Goal: Task Accomplishment & Management: Manage account settings

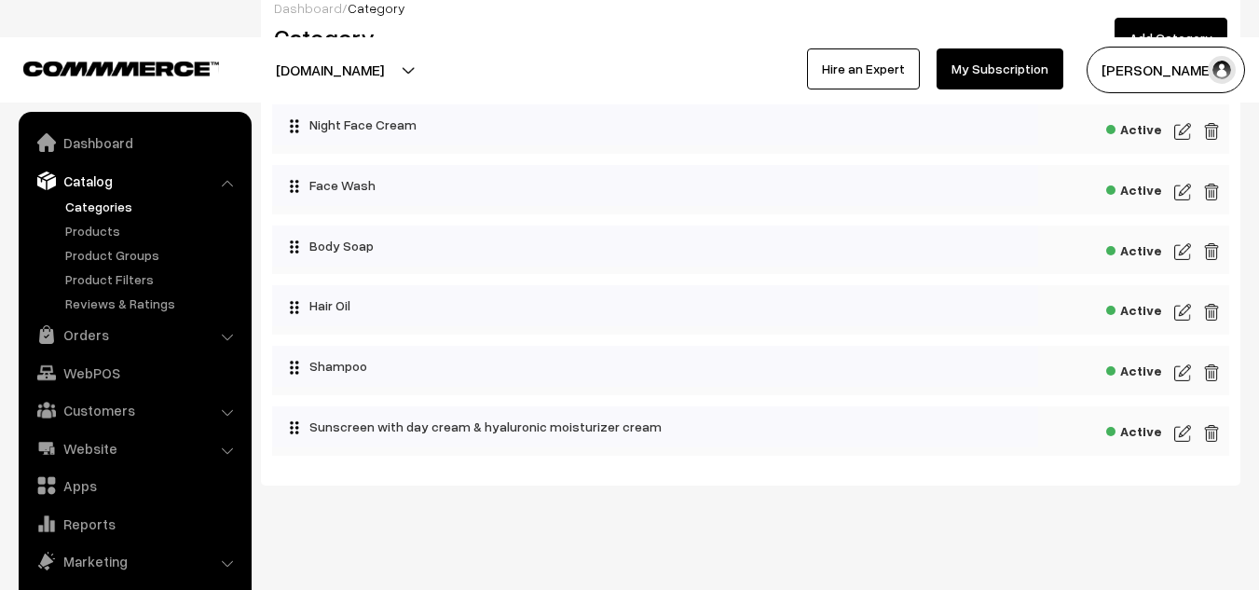
scroll to position [52, 0]
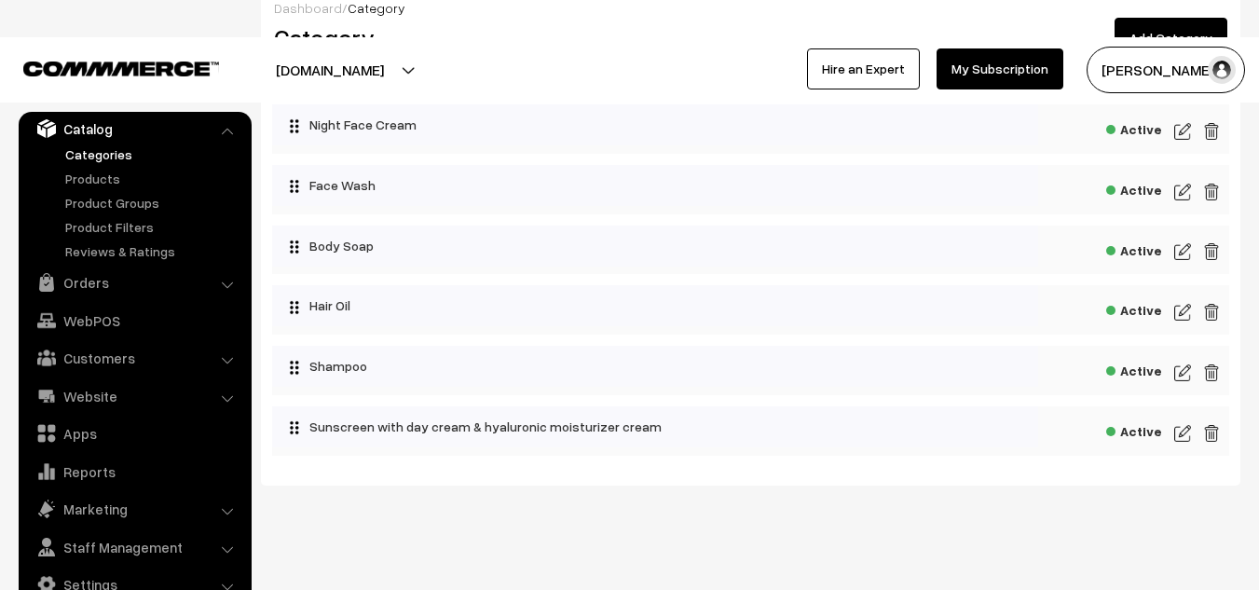
click at [1179, 307] on img at bounding box center [1182, 312] width 17 height 22
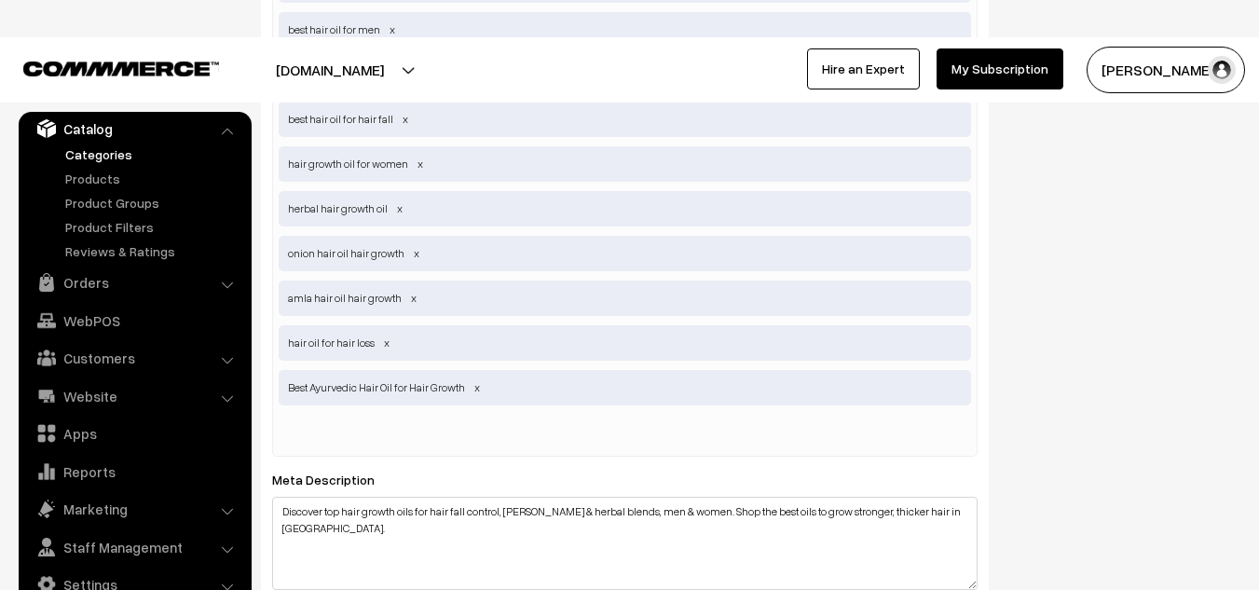
scroll to position [1168, 0]
click at [409, 439] on input "text" at bounding box center [376, 432] width 194 height 37
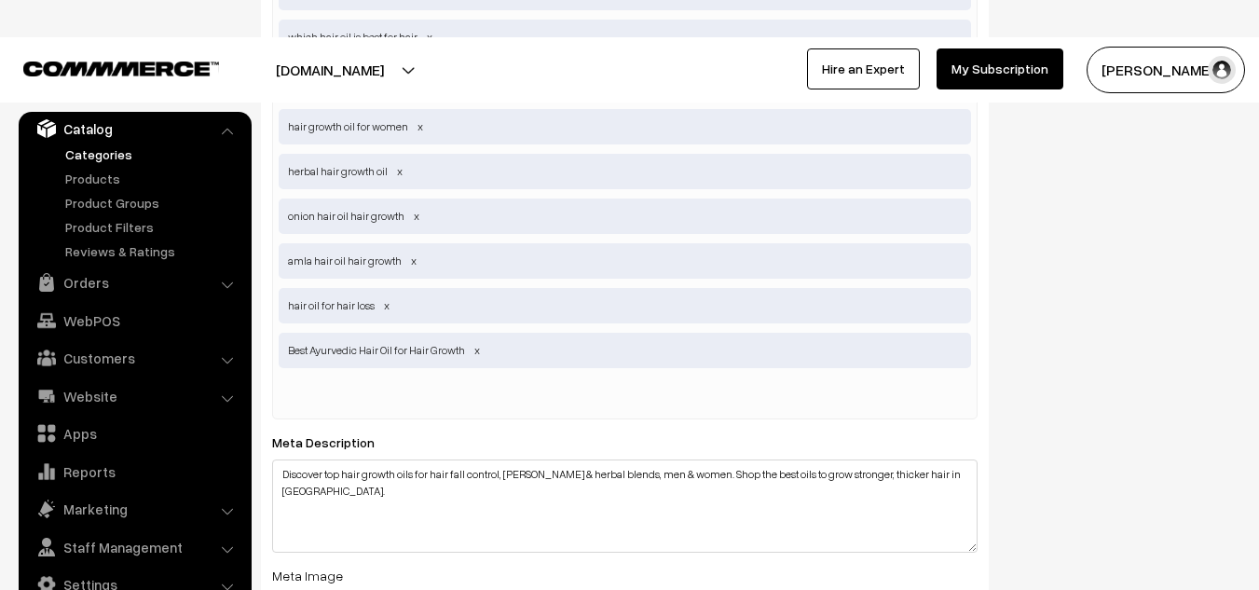
scroll to position [1215, 0]
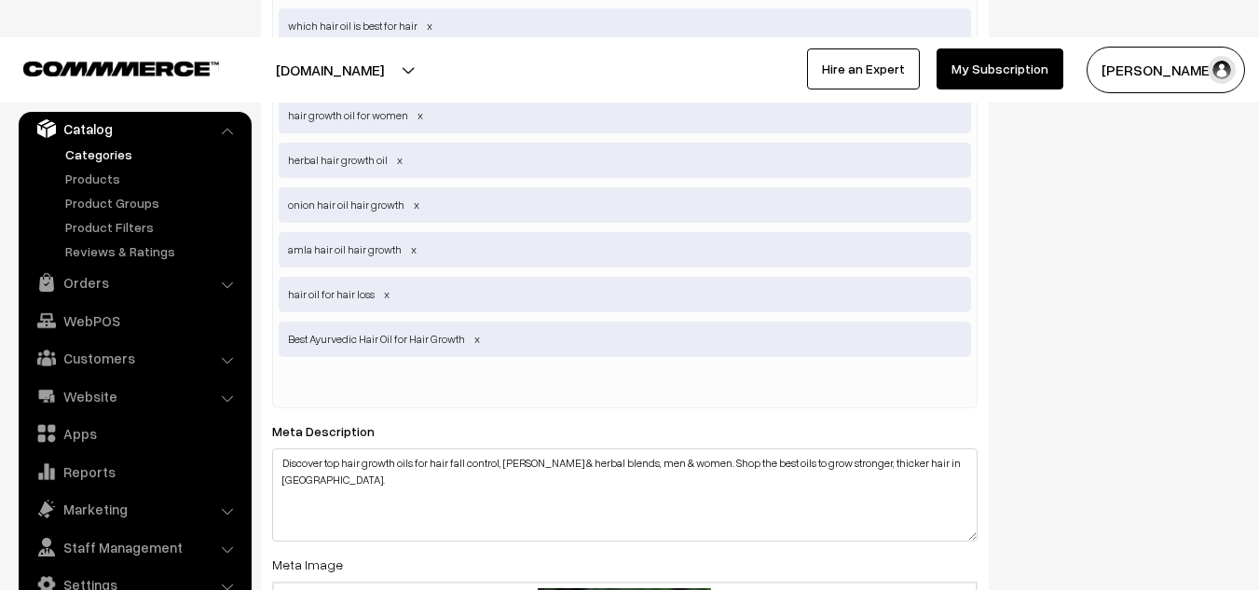
paste input "good hair growth oil"
type input "good hair growth oil"
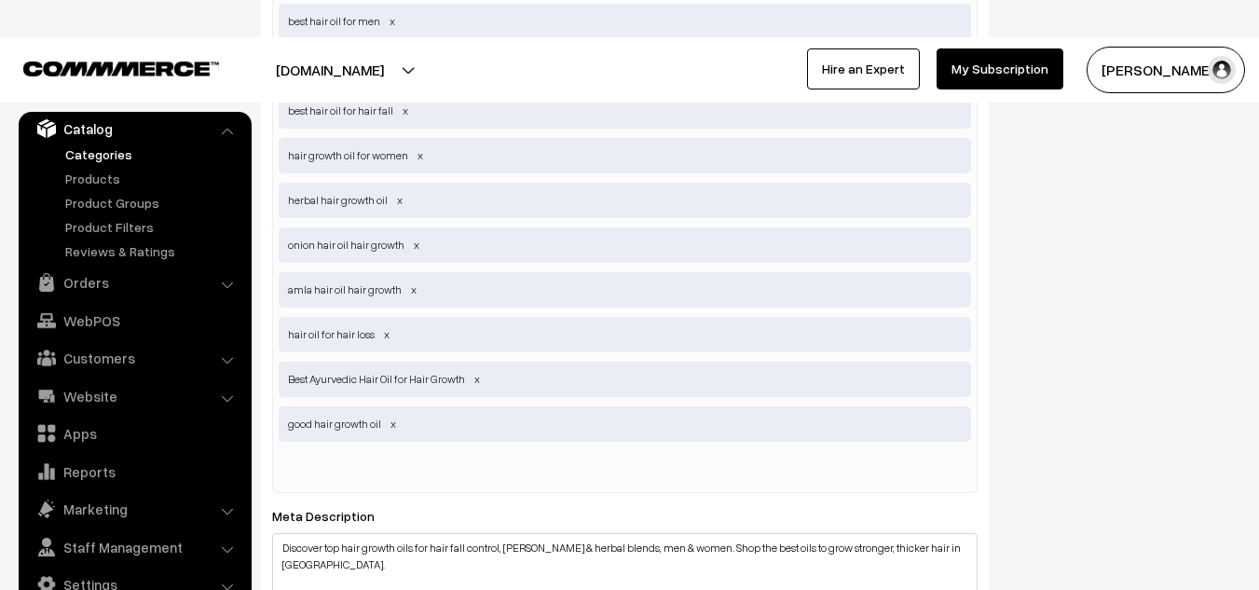
scroll to position [1176, 0]
paste input "hair fall control oil"
type input "hair fall control oil"
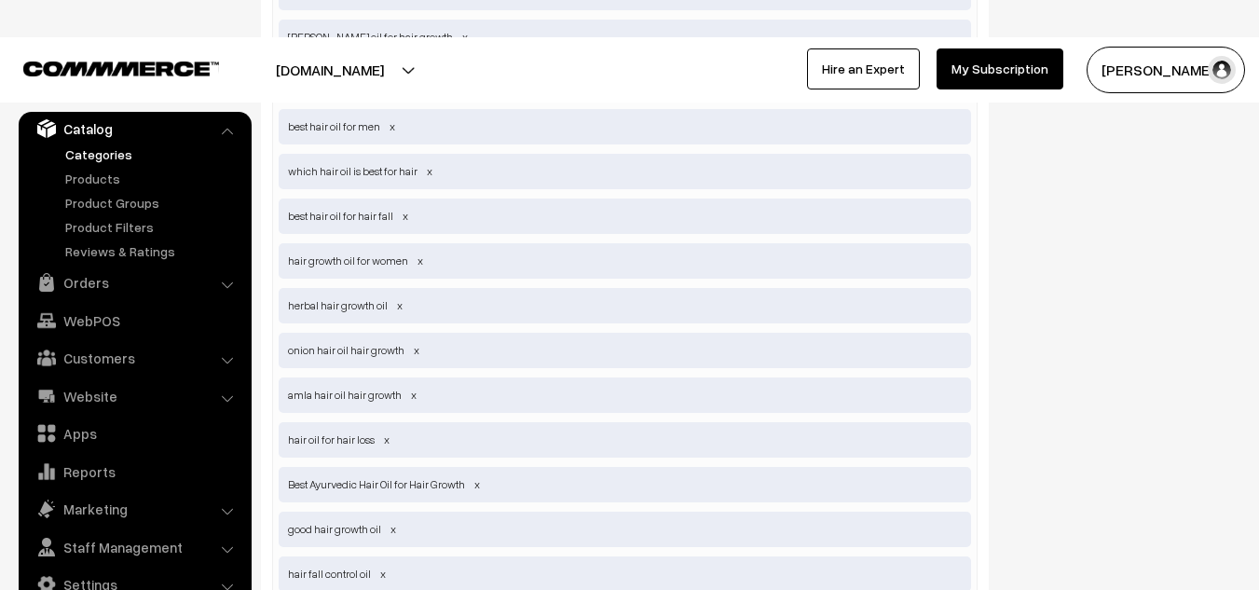
scroll to position [1053, 0]
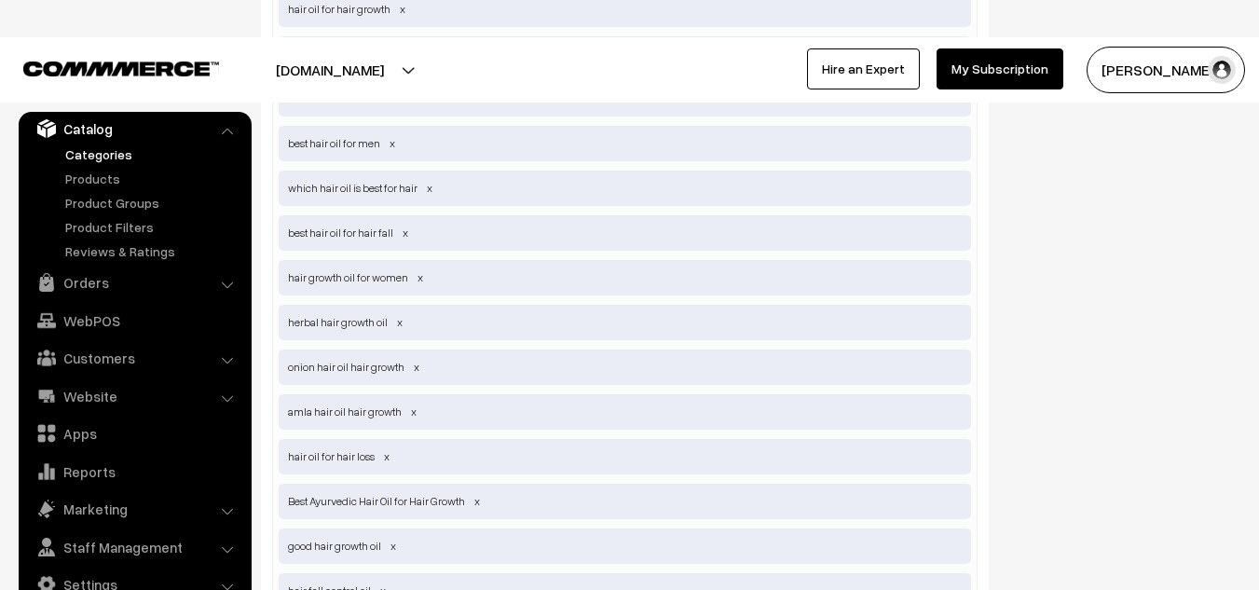
click at [389, 188] on span "which hair oil is best for hair" at bounding box center [625, 188] width 692 height 35
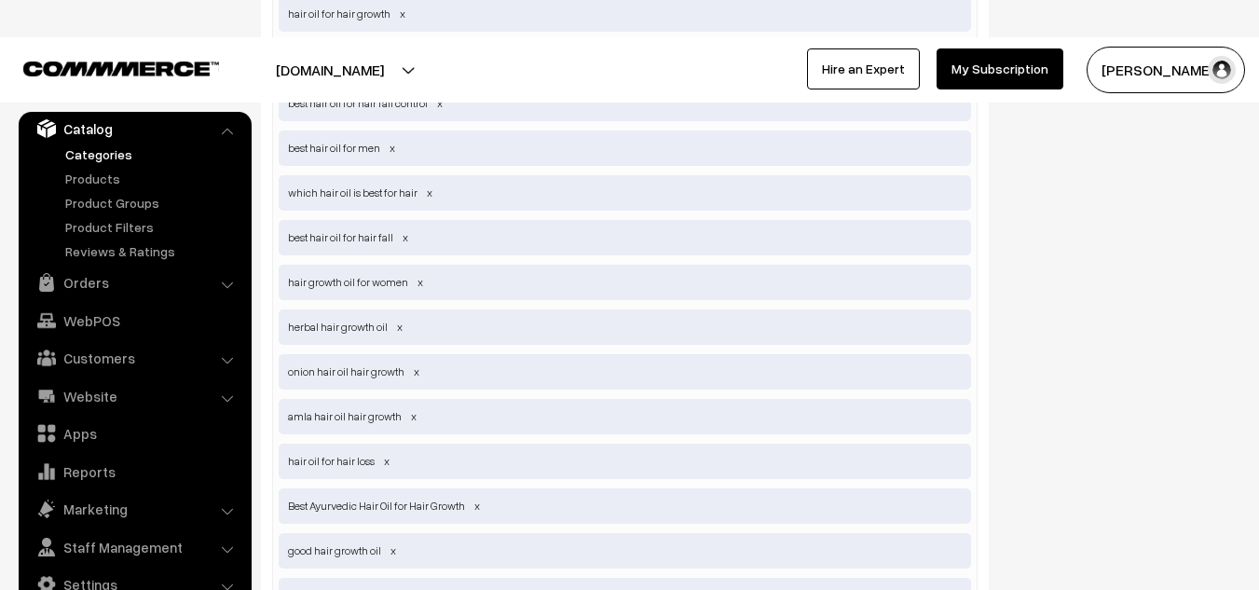
scroll to position [1047, 0]
click at [427, 195] on span at bounding box center [429, 193] width 9 height 14
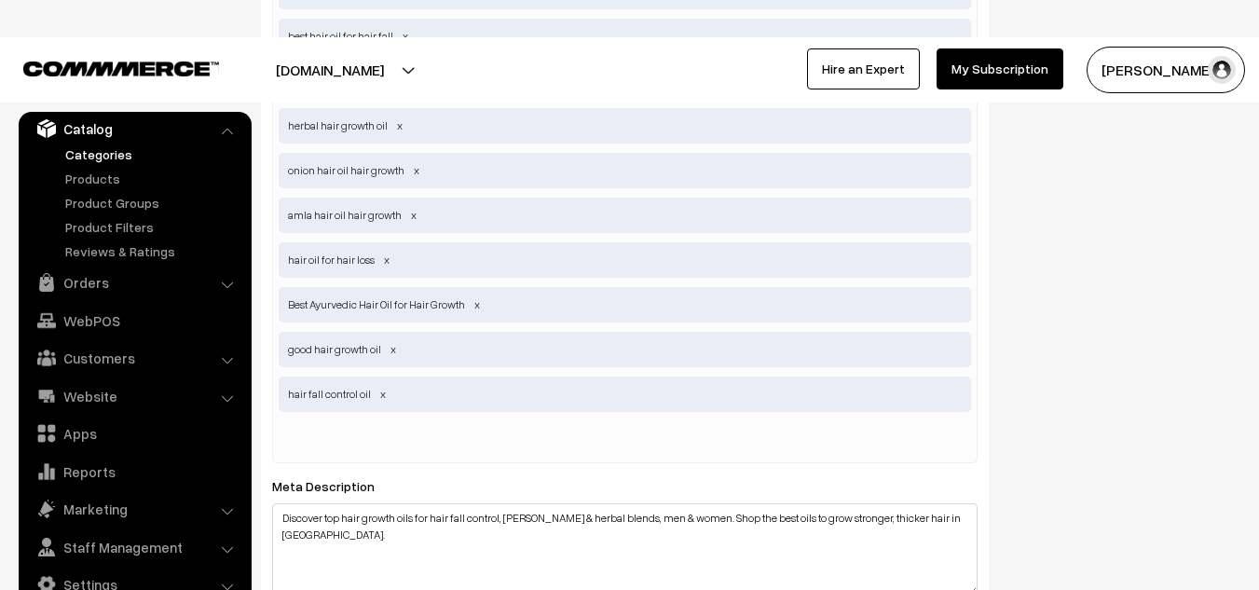
scroll to position [1207, 0]
paste input "which hair oil is best for hair growth"
type input "which hair oil is best for hair growth"
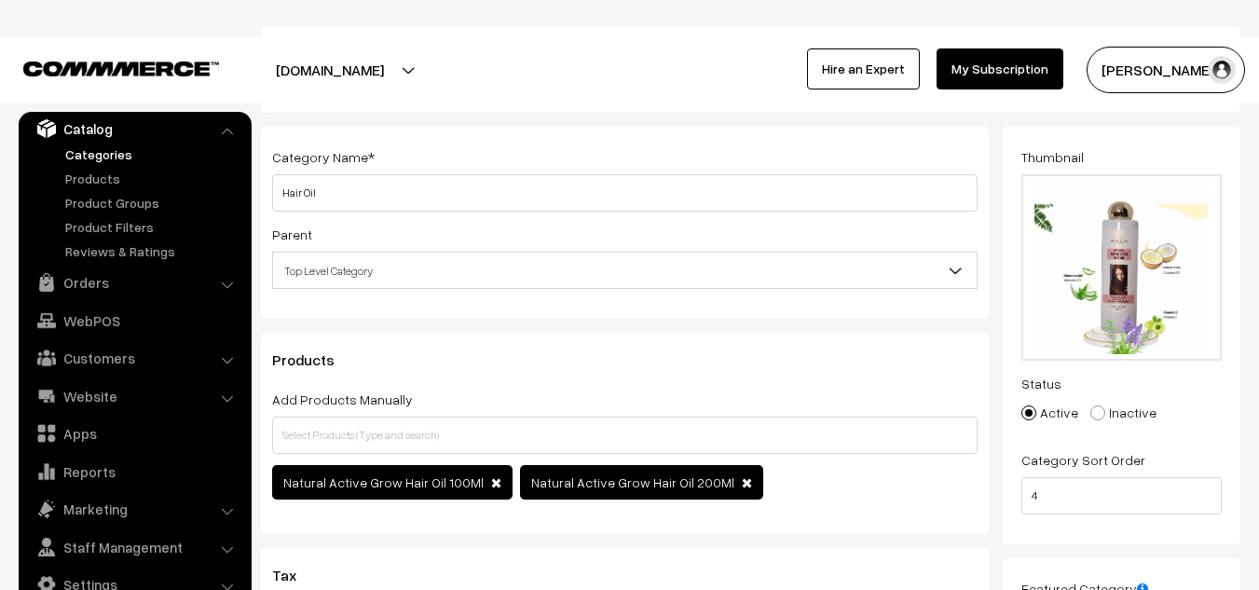
scroll to position [0, 0]
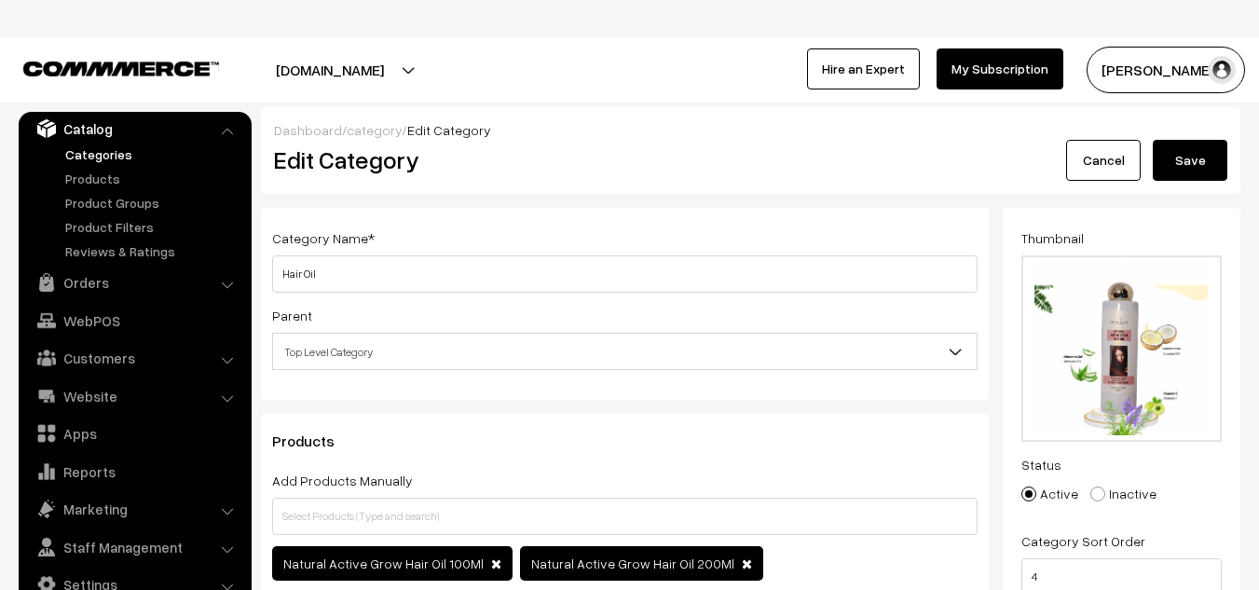
click at [1186, 169] on button "Save" at bounding box center [1190, 160] width 75 height 41
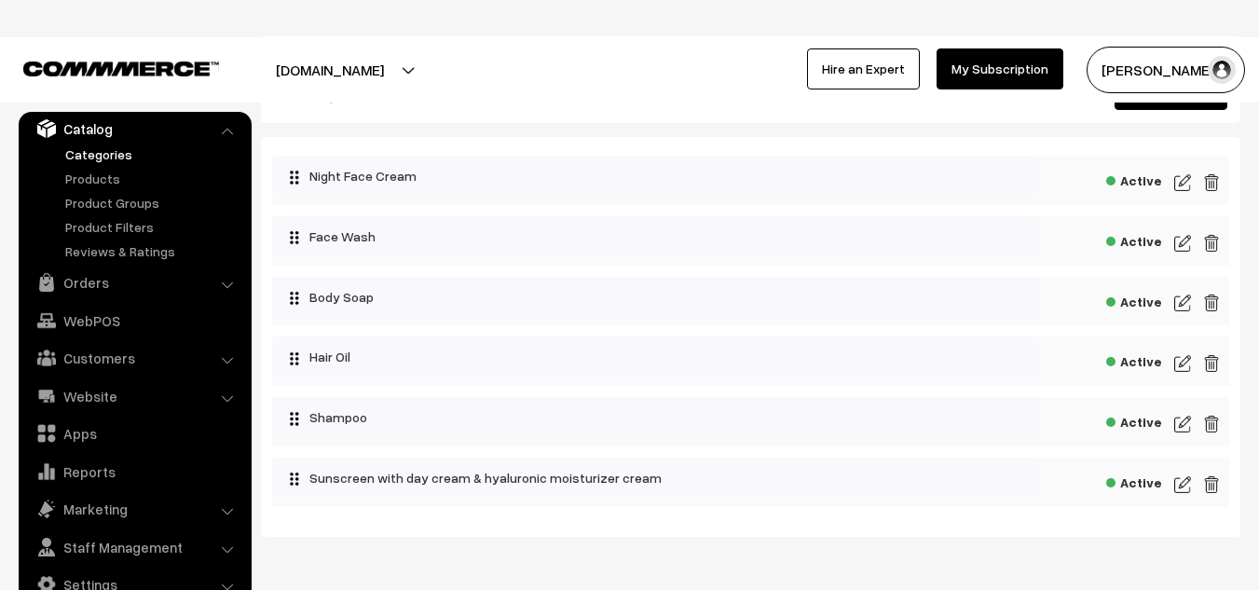
scroll to position [116, 0]
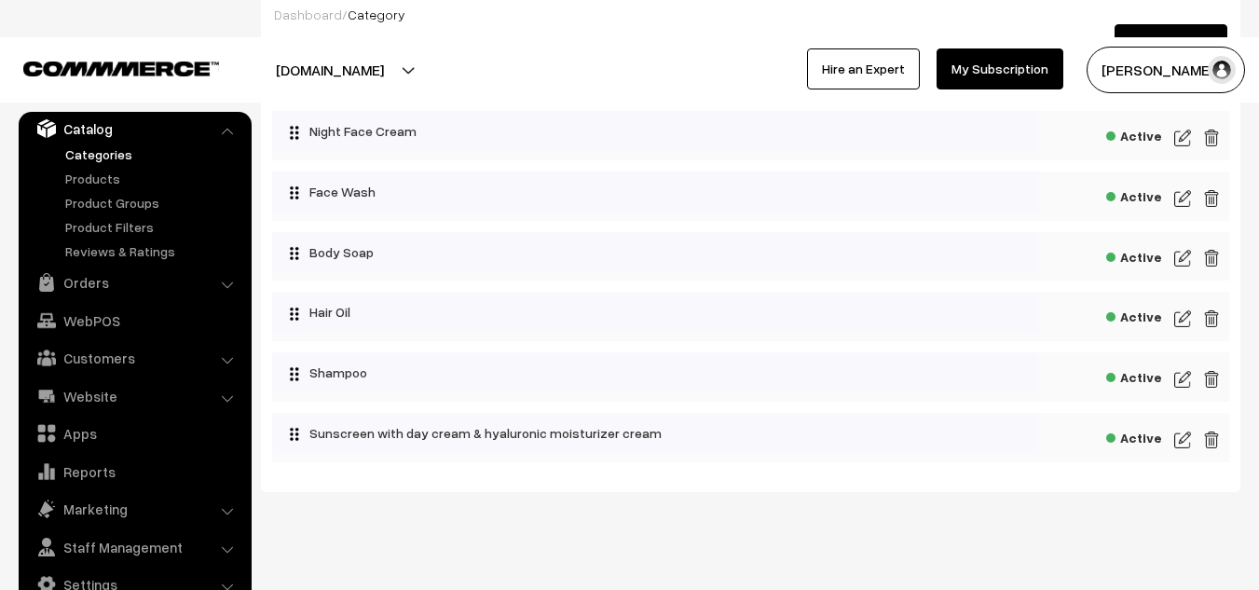
click at [1182, 440] on img at bounding box center [1182, 440] width 17 height 22
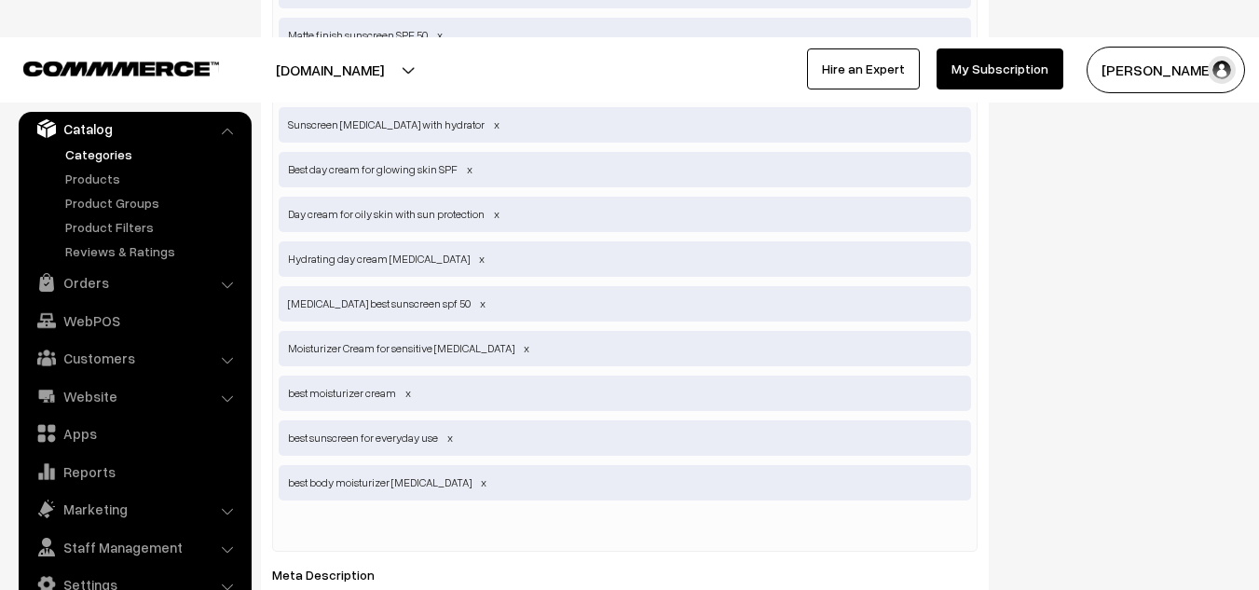
scroll to position [1275, 0]
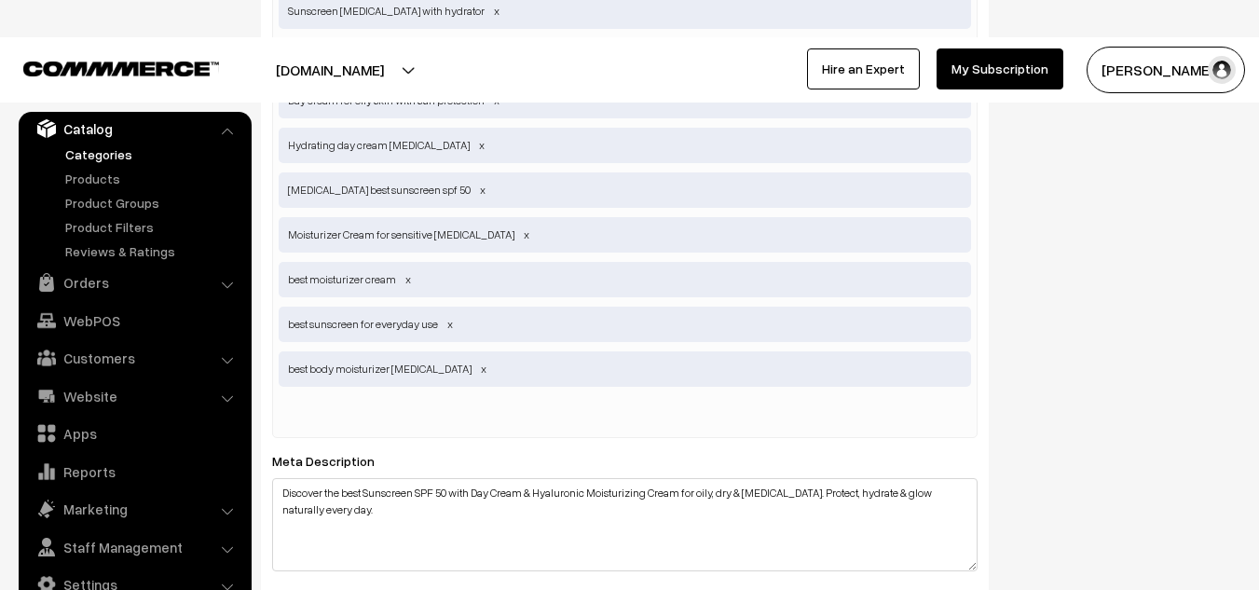
click at [357, 420] on input "text" at bounding box center [376, 414] width 194 height 37
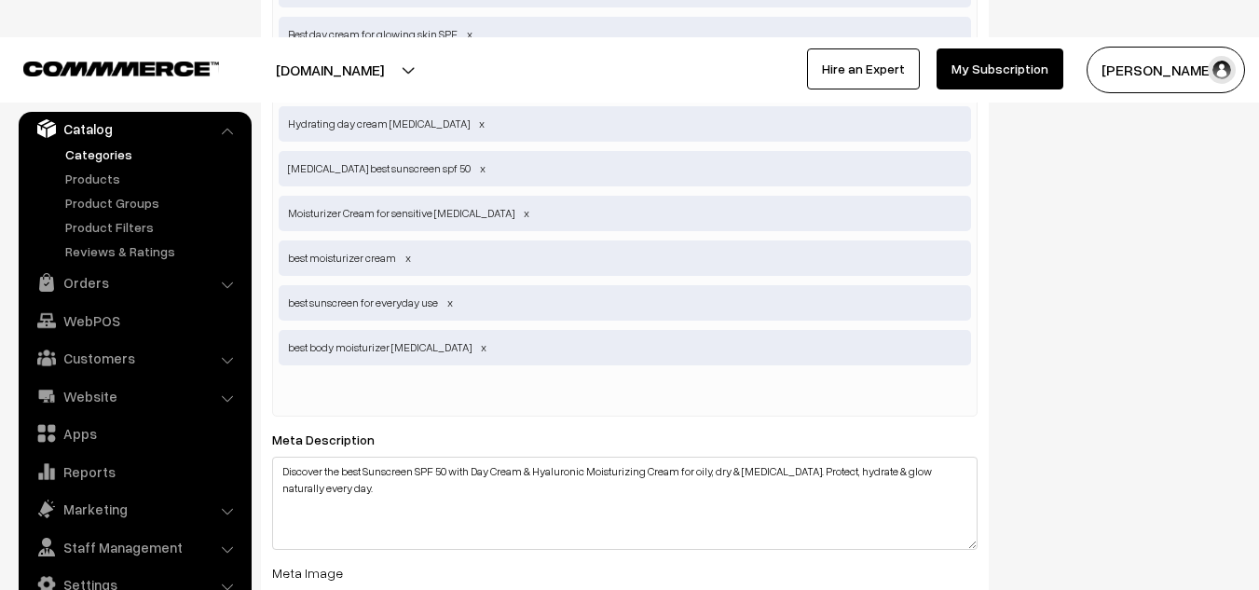
scroll to position [1297, 0]
paste input "Moisturizer Cream for face"
type input "Moisturizer Cream for face"
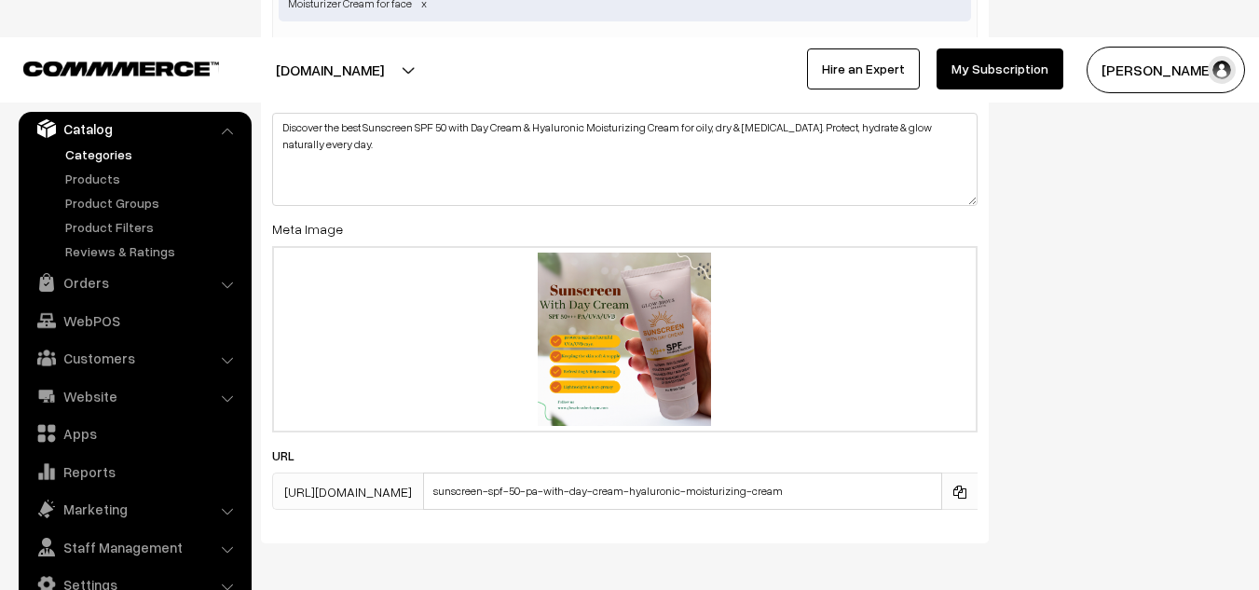
scroll to position [1760, 0]
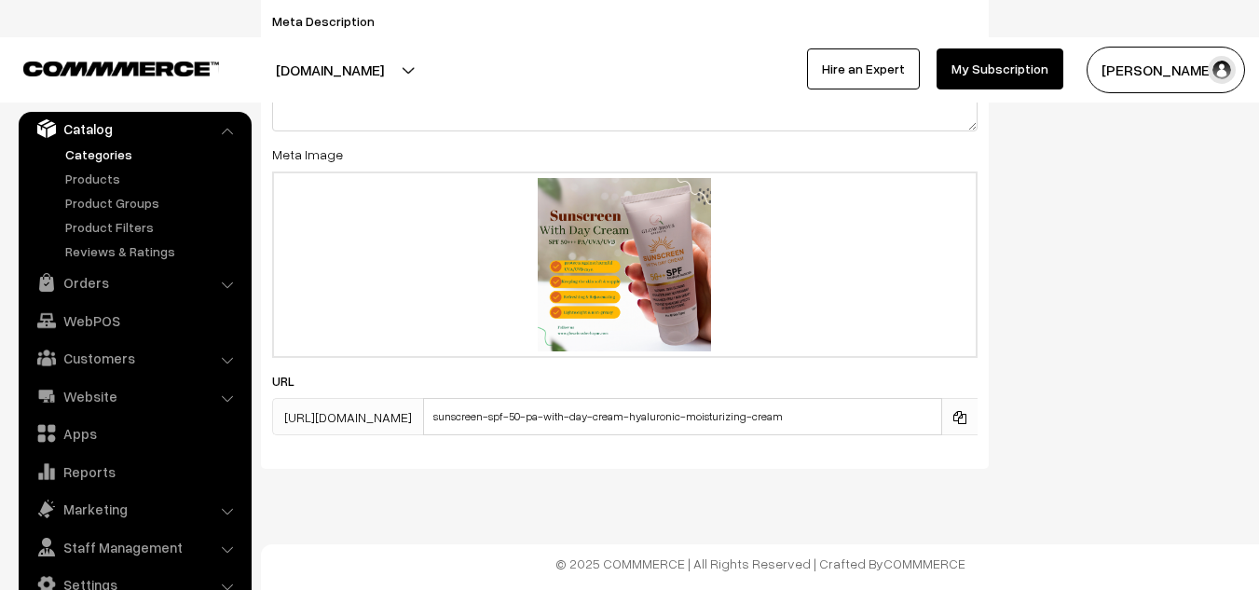
click at [423, 424] on span "https://glowriousherbayur.com/categories/" at bounding box center [347, 416] width 151 height 37
click at [423, 416] on span "https://glowriousherbayur.com/categories/" at bounding box center [347, 416] width 151 height 37
click at [423, 419] on span "https://glowriousherbayur.com/categories/" at bounding box center [347, 416] width 151 height 37
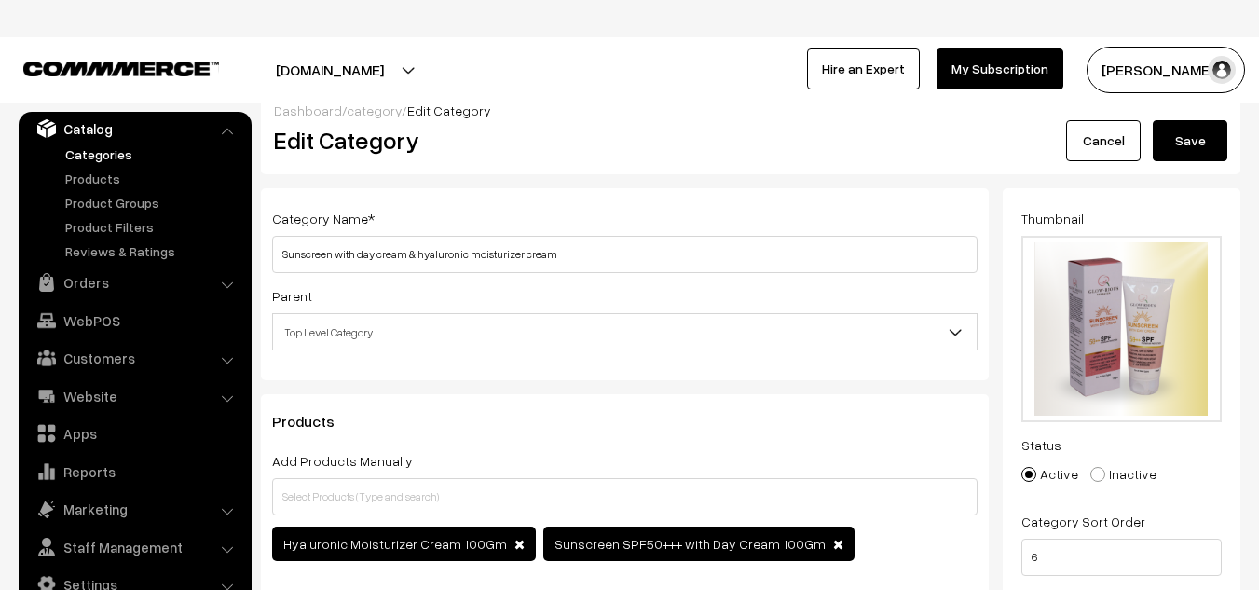
scroll to position [0, 0]
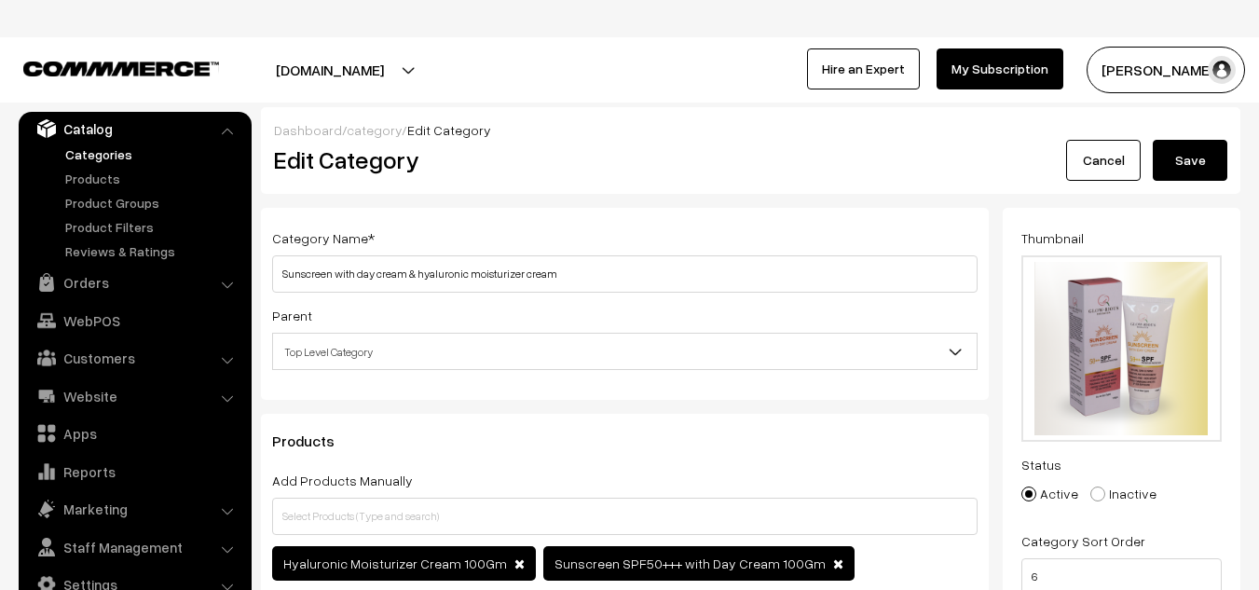
click at [527, 419] on div "Products Add Products Manually Hyaluronic Moisturizer Cream 100Gm Product Name" at bounding box center [625, 514] width 728 height 201
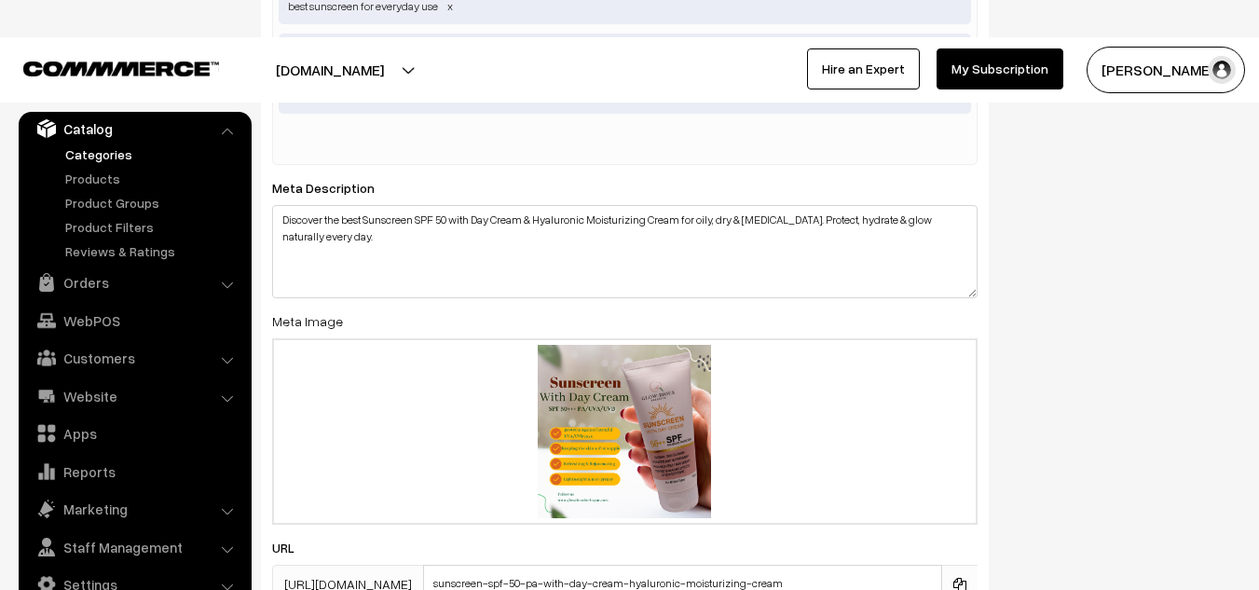
scroll to position [1760, 0]
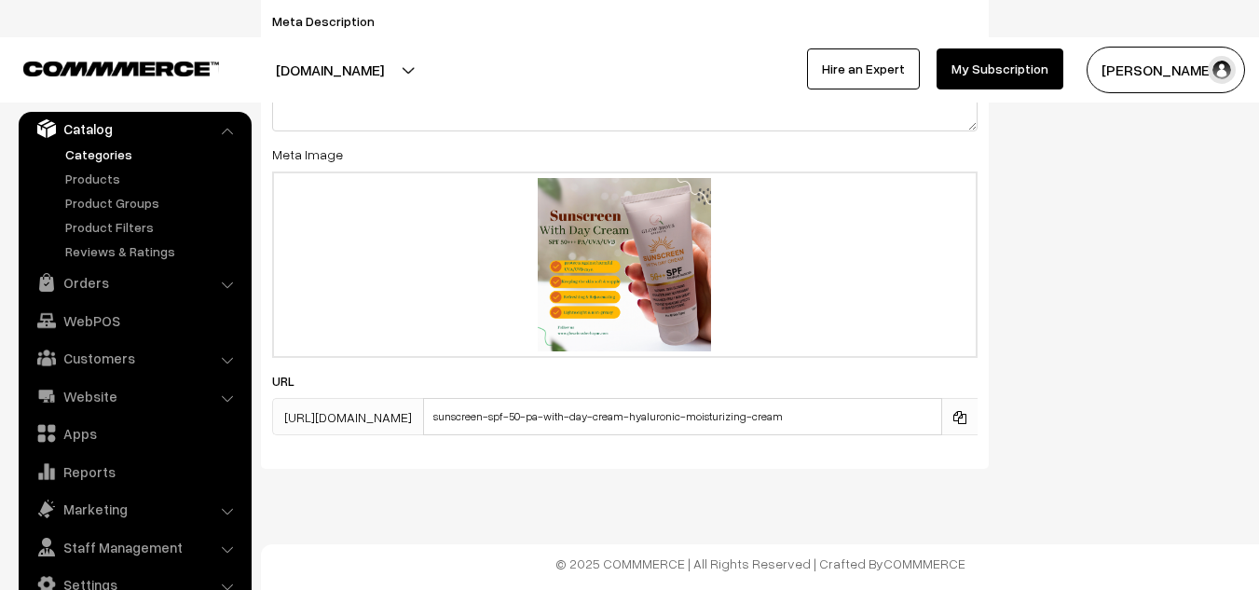
click at [423, 412] on span "https://glowriousherbayur.com/categories/" at bounding box center [347, 416] width 151 height 37
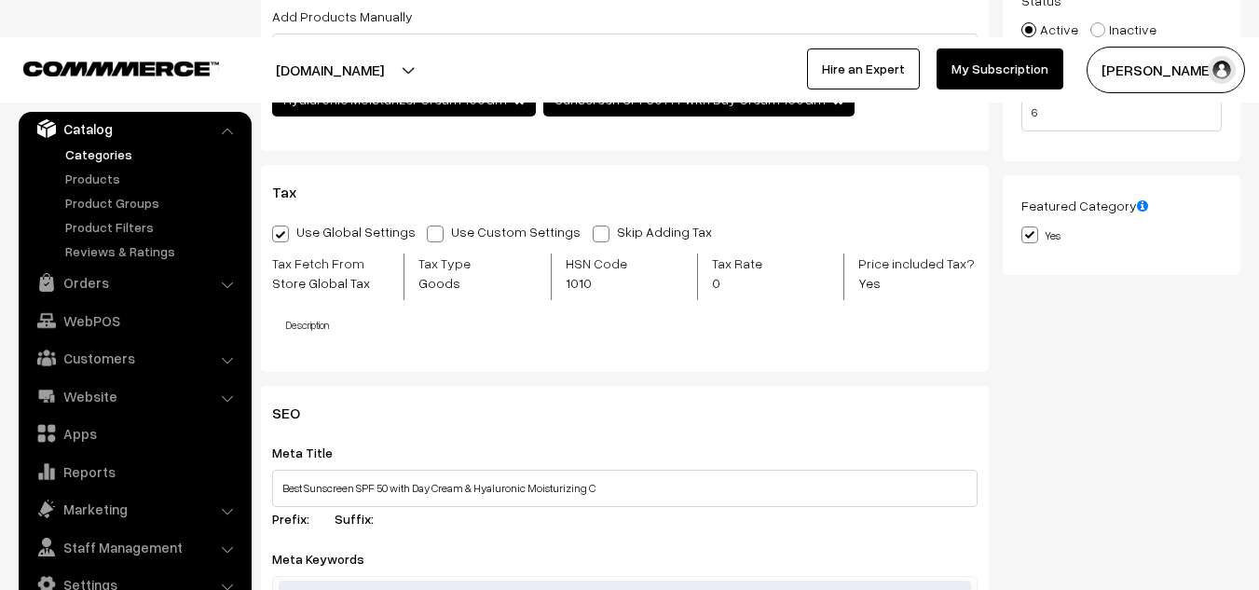
scroll to position [0, 0]
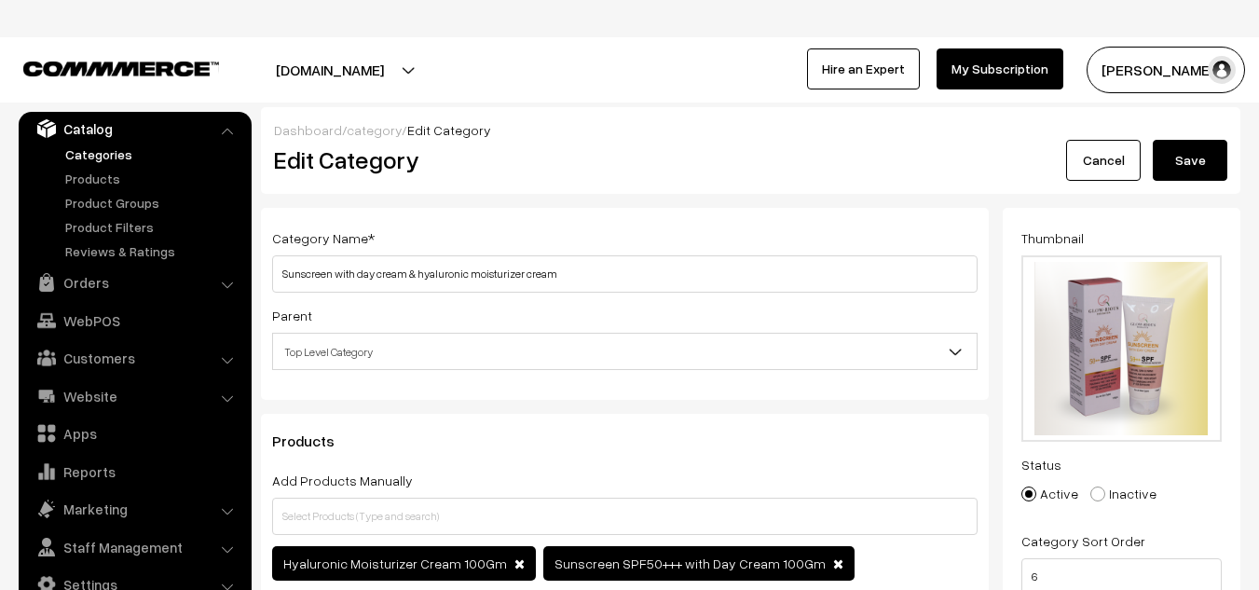
click at [1178, 152] on button "Save" at bounding box center [1190, 160] width 75 height 41
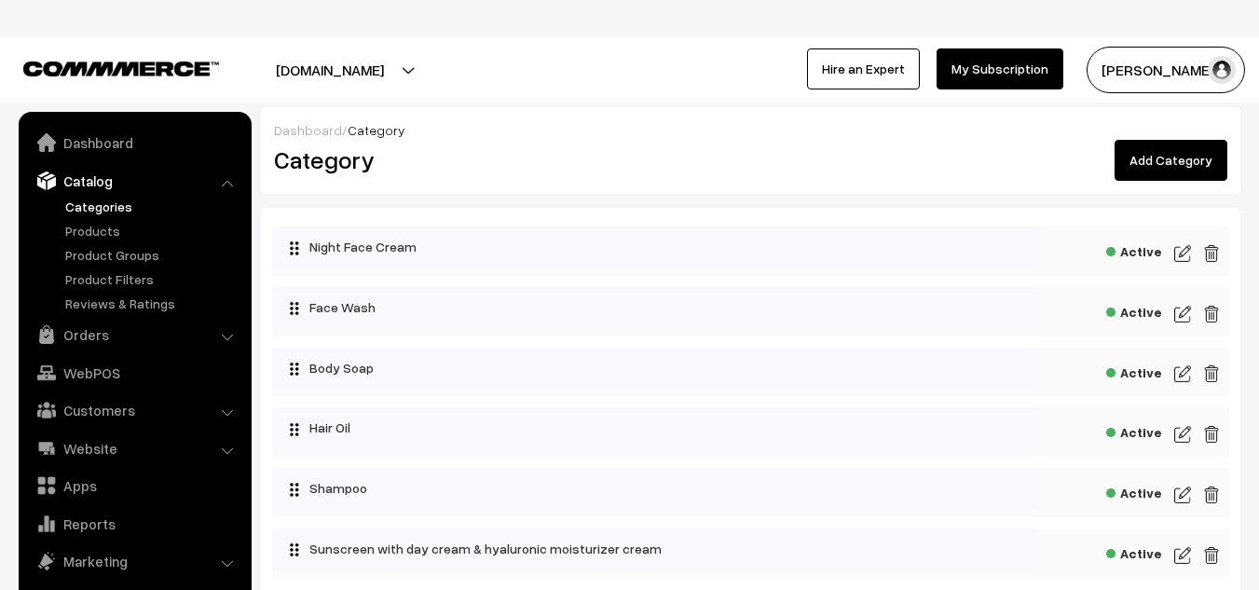
scroll to position [52, 0]
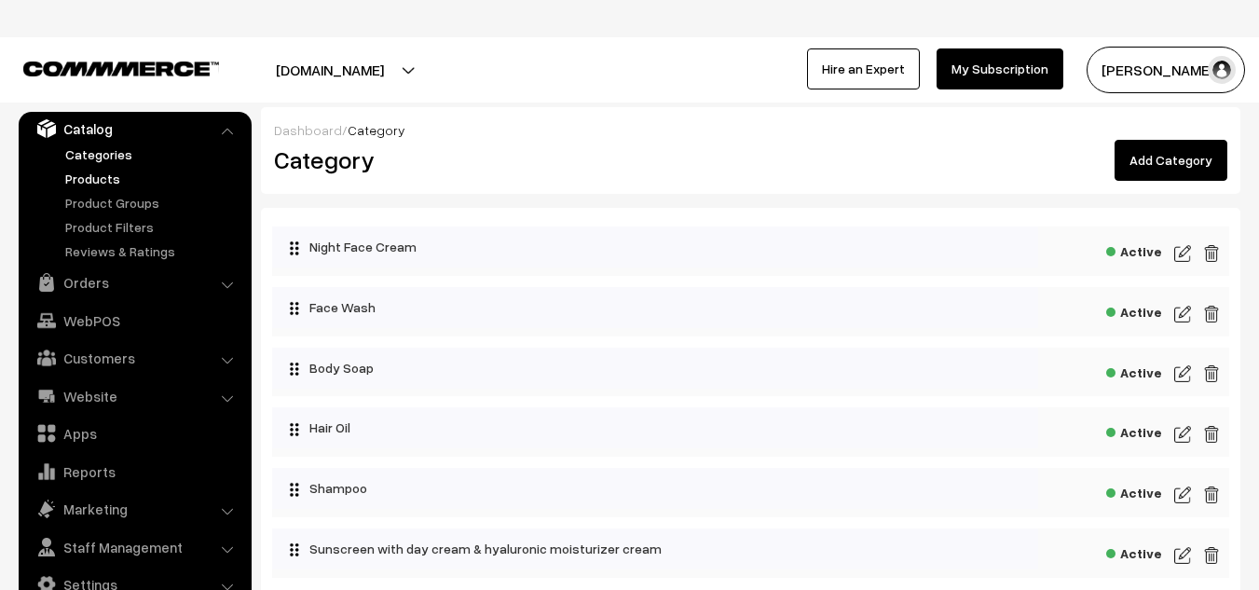
click at [91, 185] on link "Products" at bounding box center [153, 179] width 185 height 20
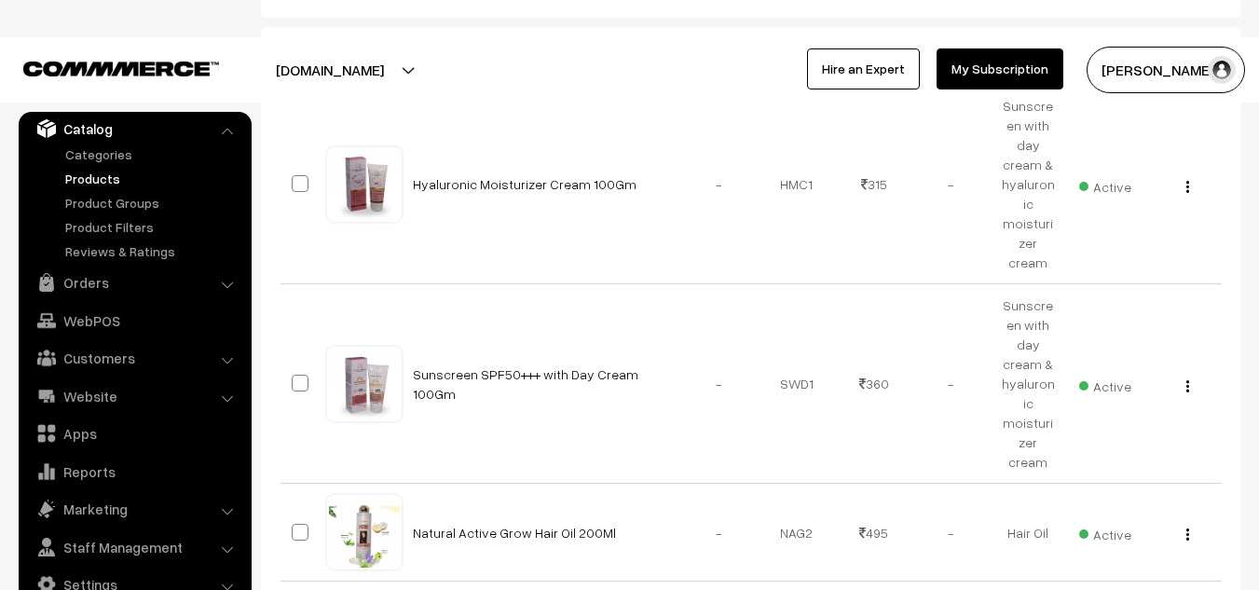
scroll to position [372, 0]
click at [140, 211] on link "Product Groups" at bounding box center [153, 203] width 185 height 20
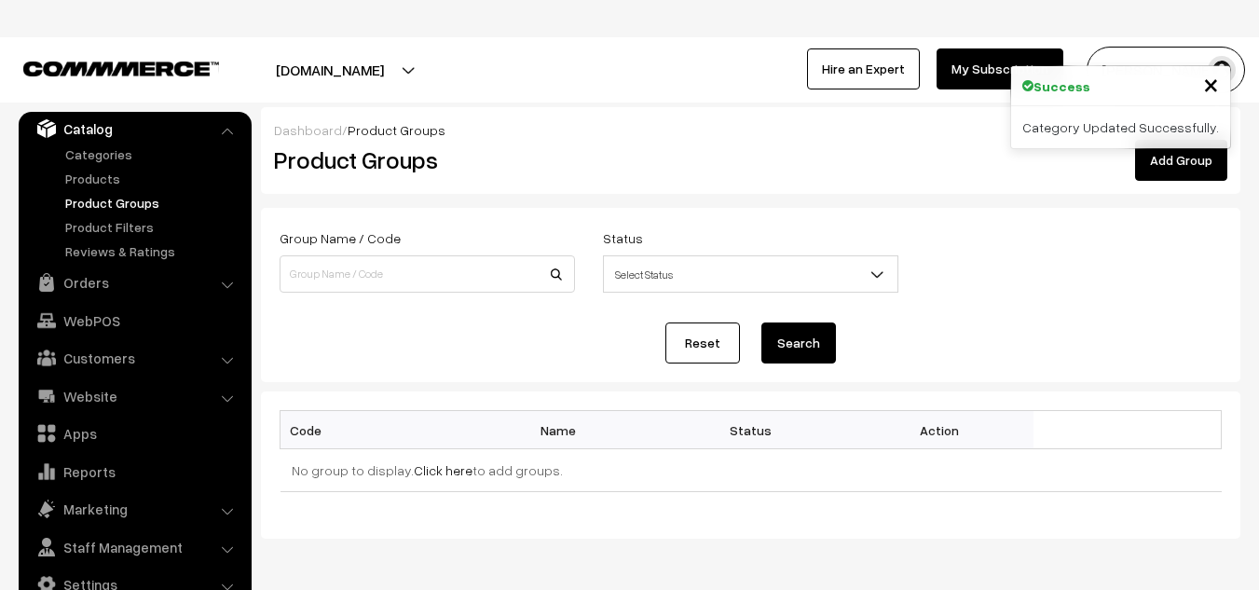
scroll to position [98, 0]
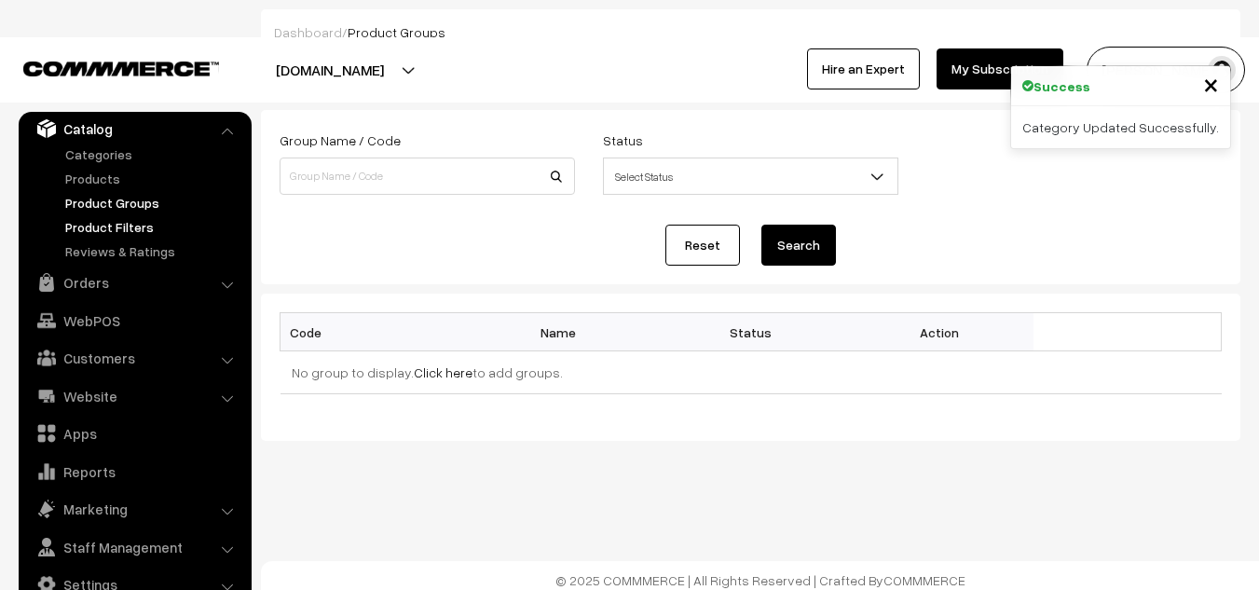
click at [117, 222] on link "Product Filters" at bounding box center [153, 227] width 185 height 20
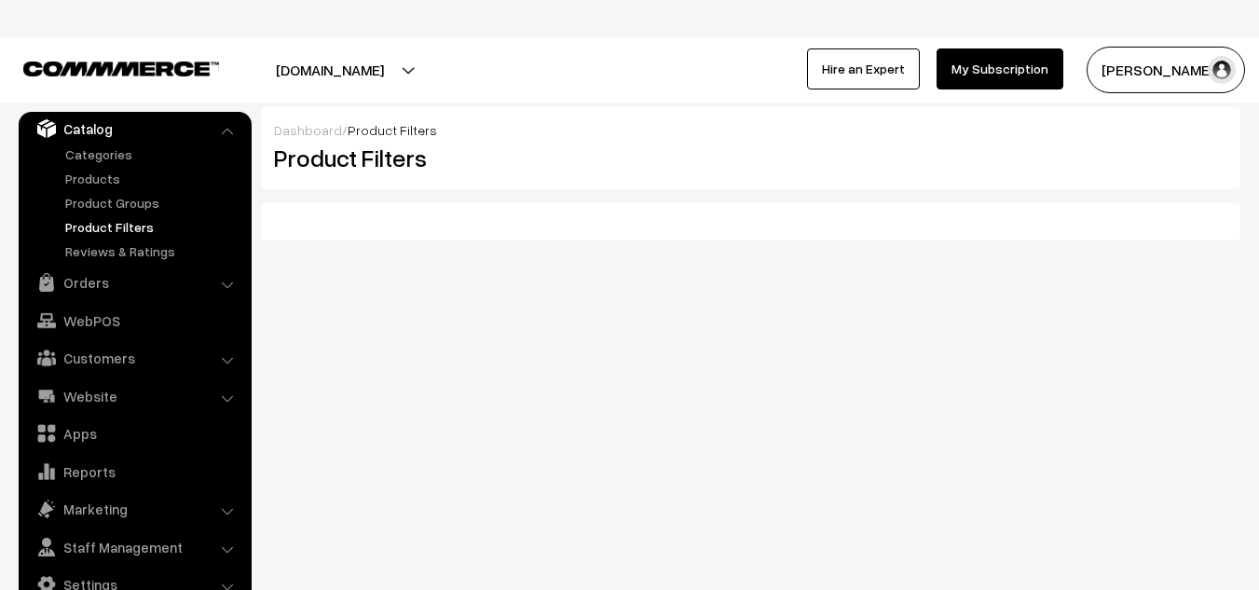
scroll to position [65, 0]
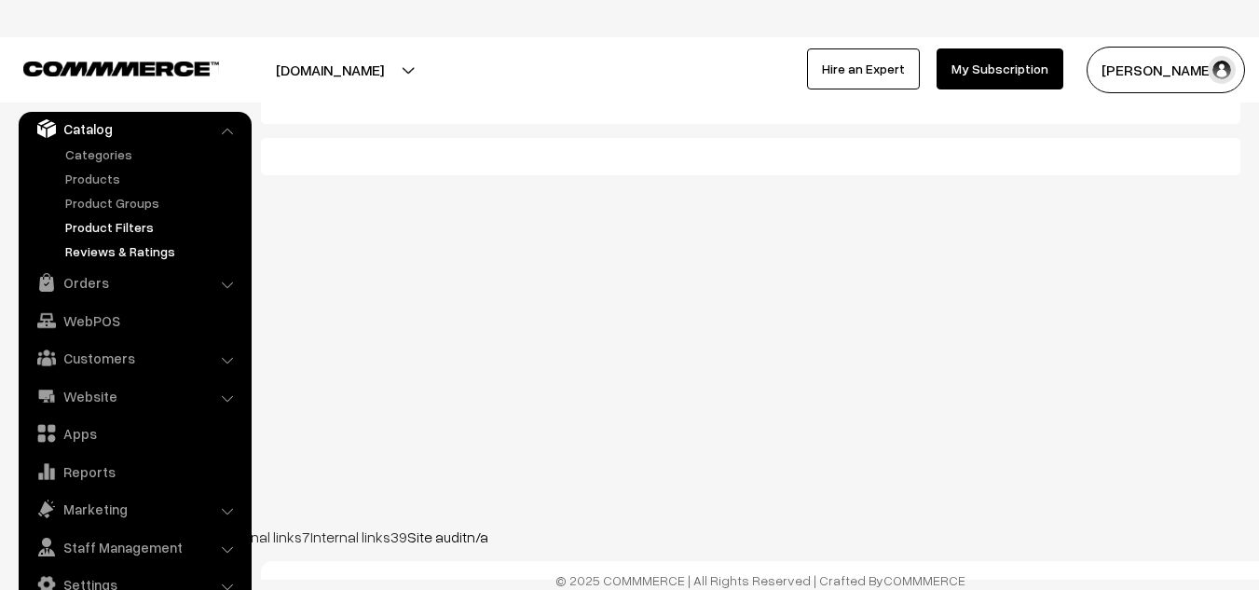
click at [138, 254] on link "Reviews & Ratings" at bounding box center [153, 251] width 185 height 20
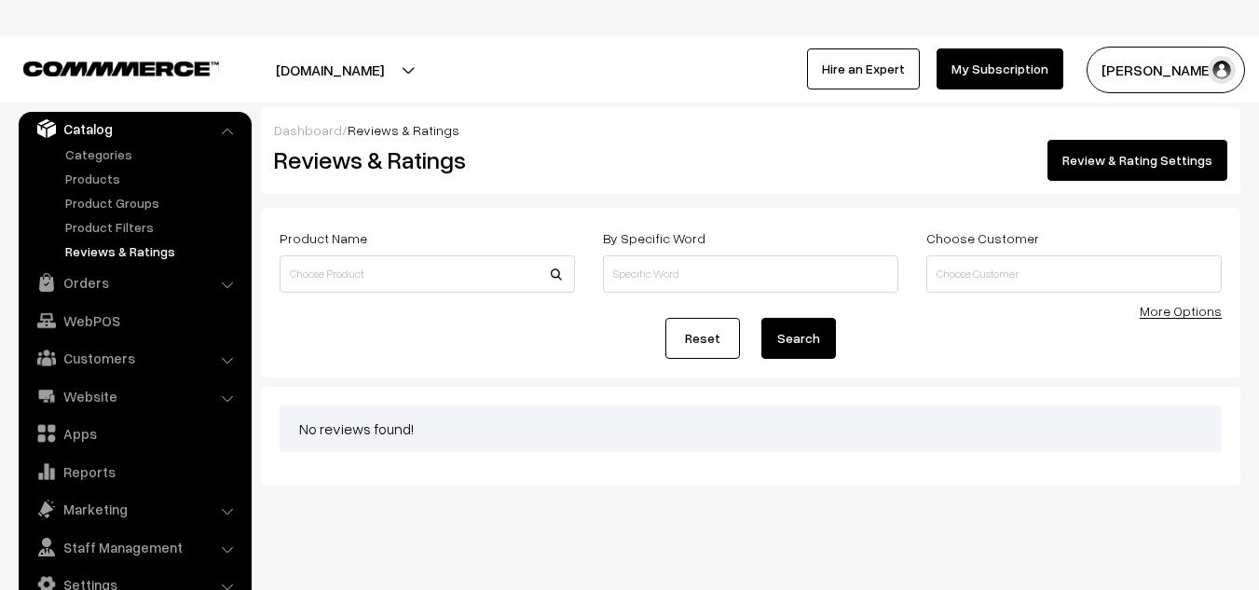
scroll to position [65, 0]
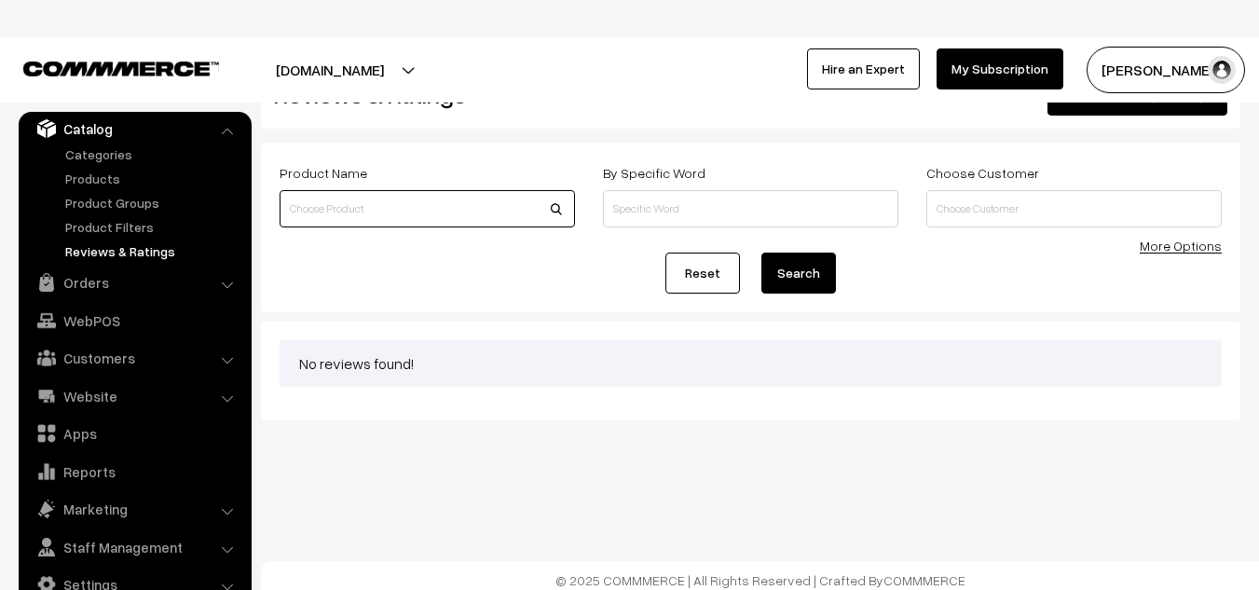
click at [370, 205] on input at bounding box center [427, 208] width 295 height 37
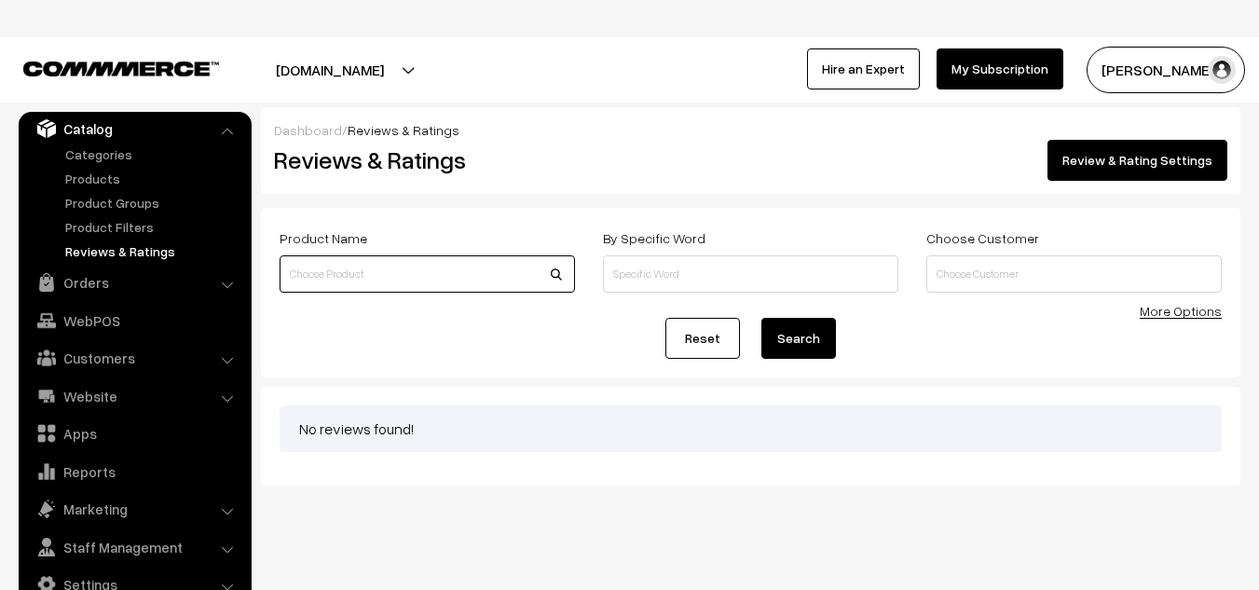
click at [405, 270] on input at bounding box center [427, 273] width 295 height 37
type input "n"
type input "White Glow Night Face Cream"
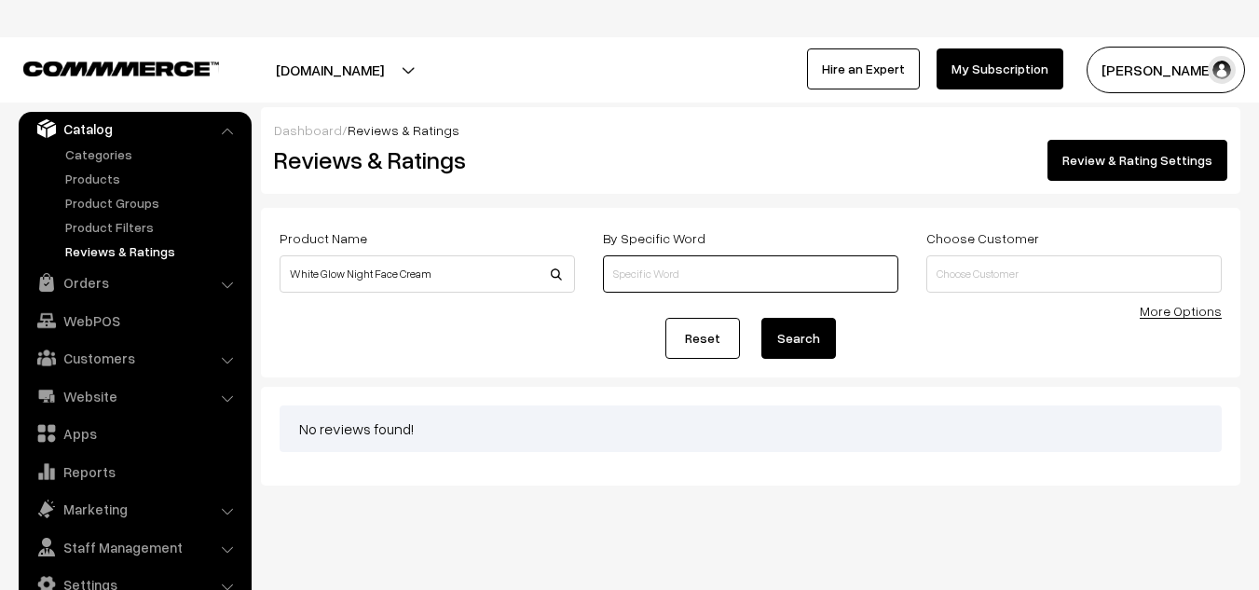
click at [617, 278] on input at bounding box center [750, 273] width 295 height 37
click at [757, 271] on input "night face cream" at bounding box center [750, 273] width 295 height 37
type input "night face cream"
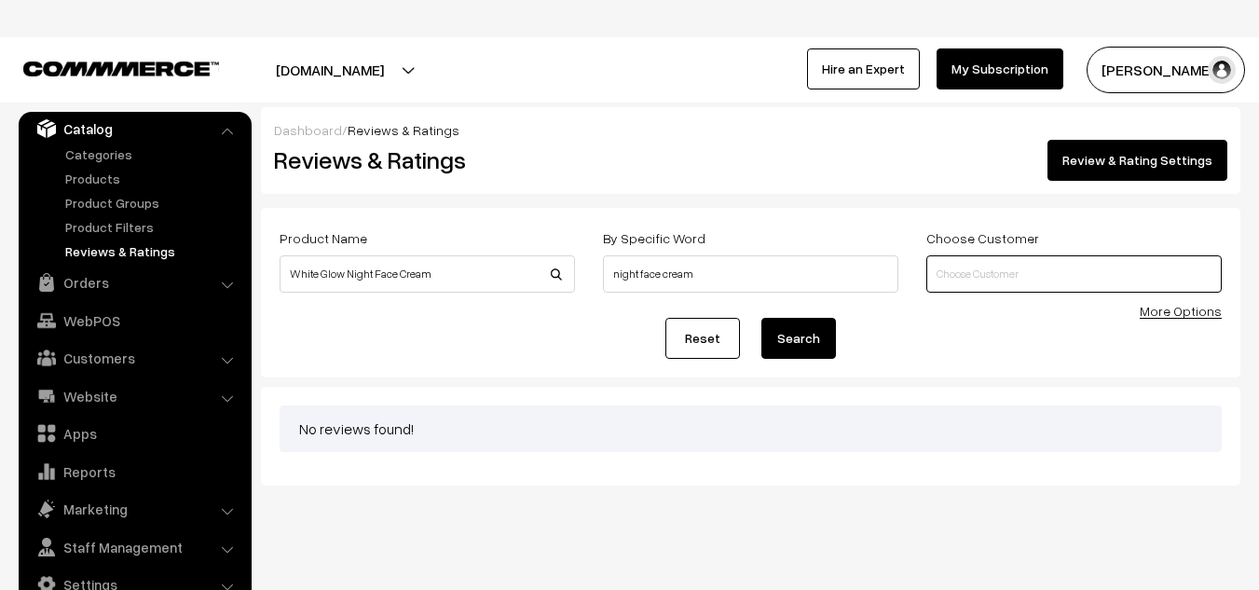
click at [993, 284] on input at bounding box center [1073, 273] width 295 height 37
click at [1178, 311] on link "More Options" at bounding box center [1181, 311] width 82 height 16
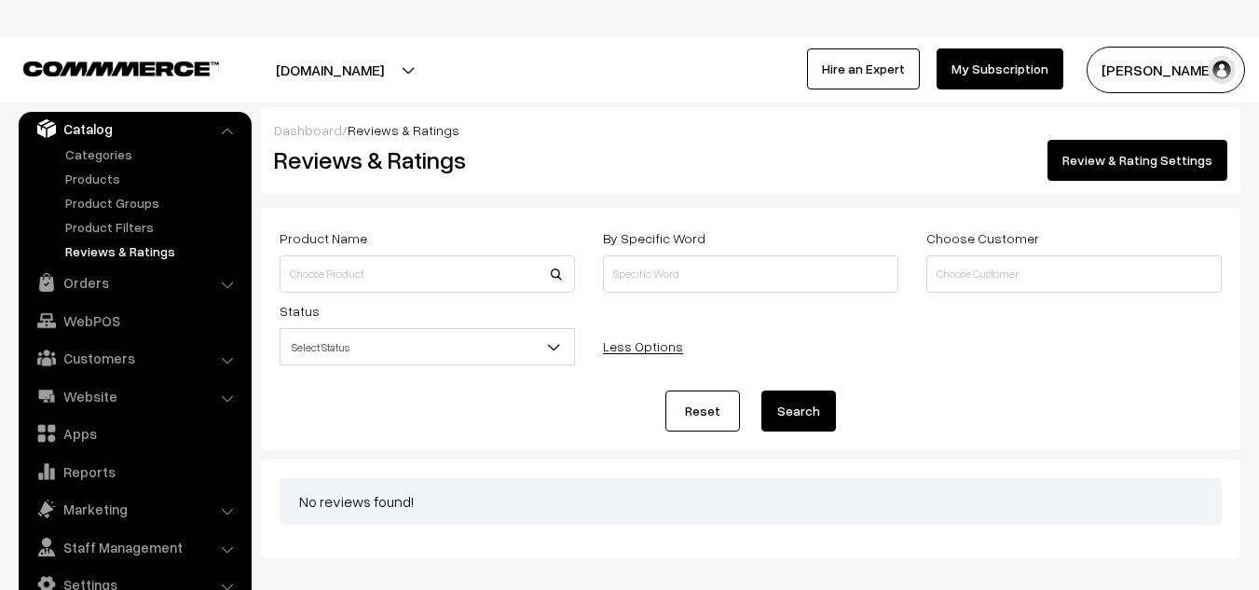
click at [459, 358] on span "Select Status" at bounding box center [428, 347] width 294 height 33
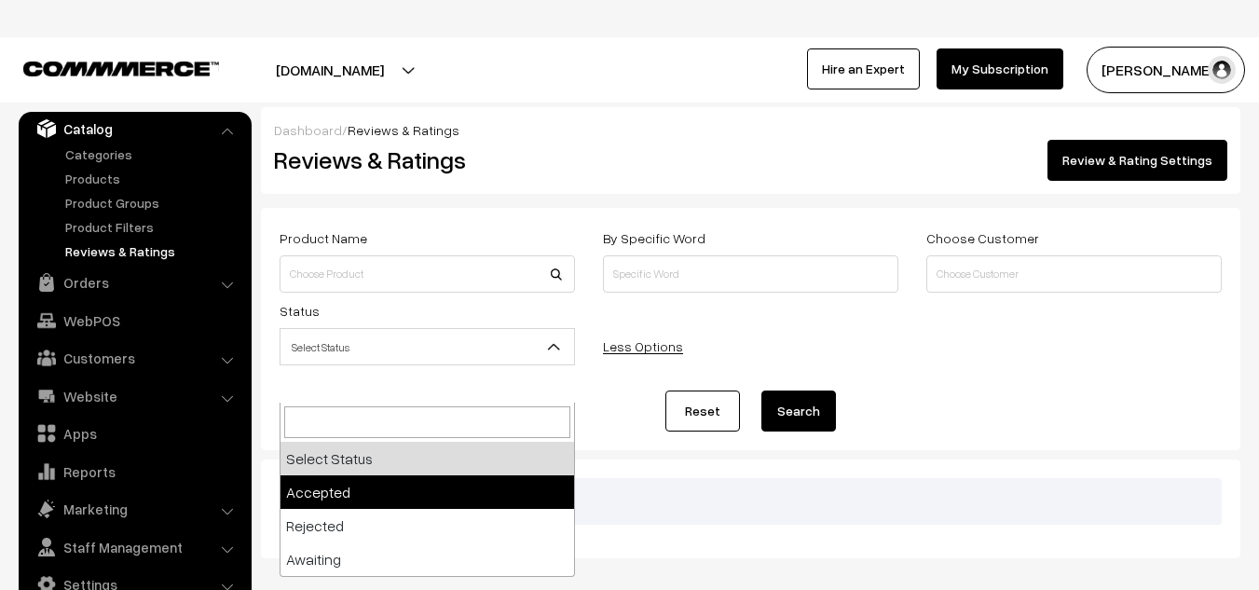
select select "1"
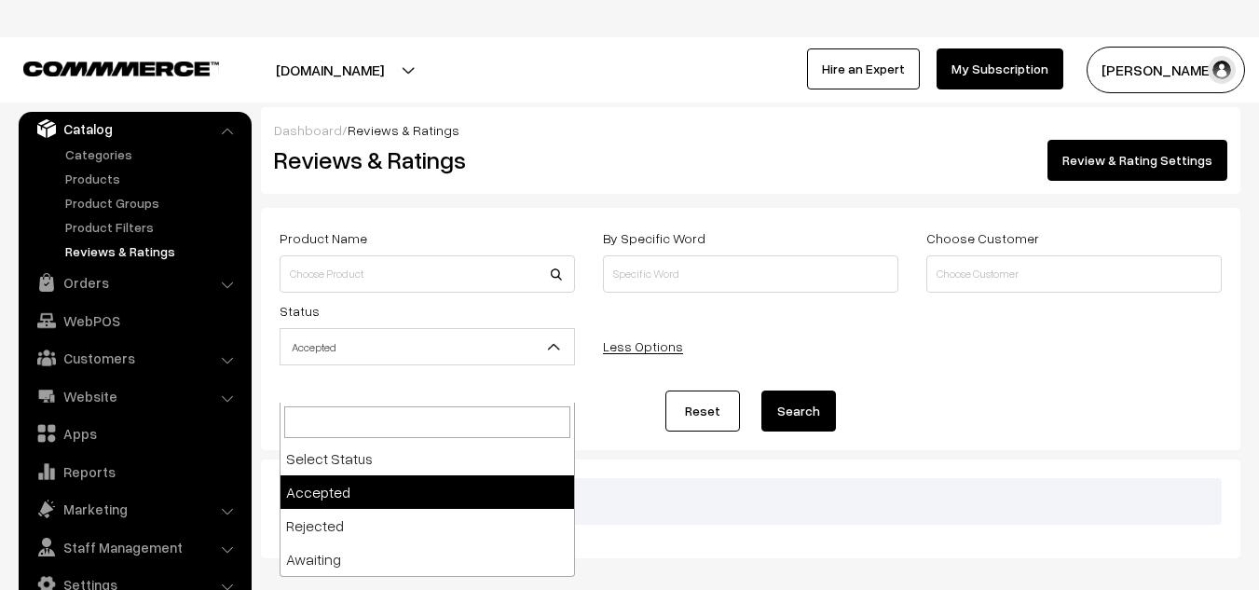
click at [526, 349] on span "Accepted" at bounding box center [428, 347] width 294 height 33
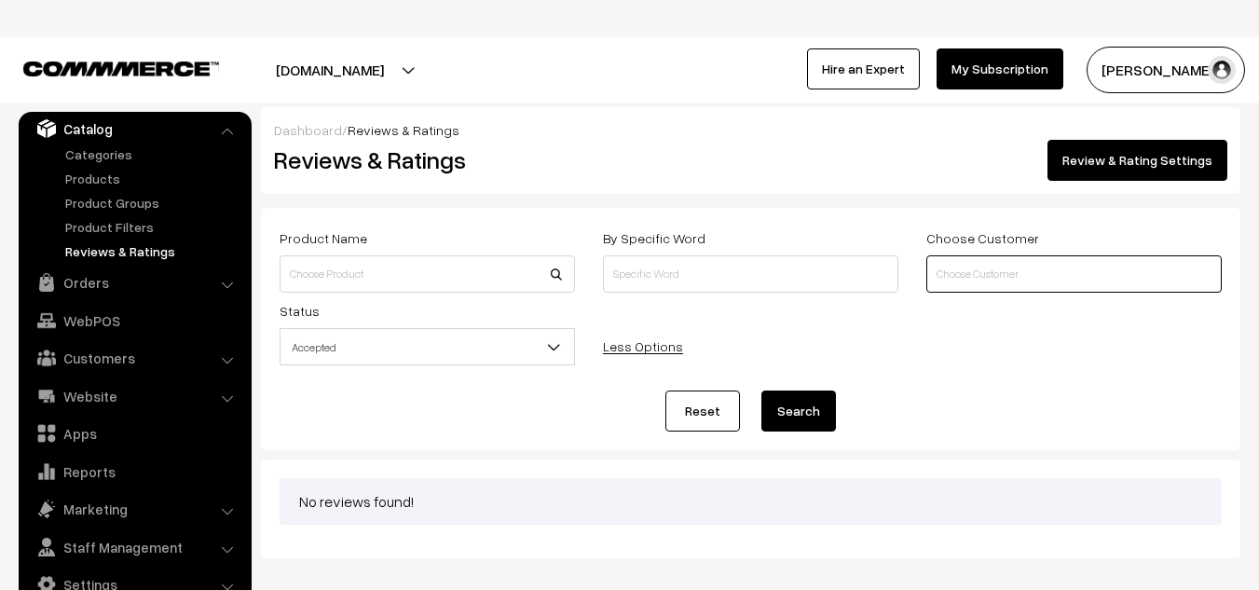
click at [1024, 271] on input at bounding box center [1073, 273] width 295 height 37
type input "Ruchi chavan"
click at [797, 416] on button "Search" at bounding box center [798, 410] width 75 height 41
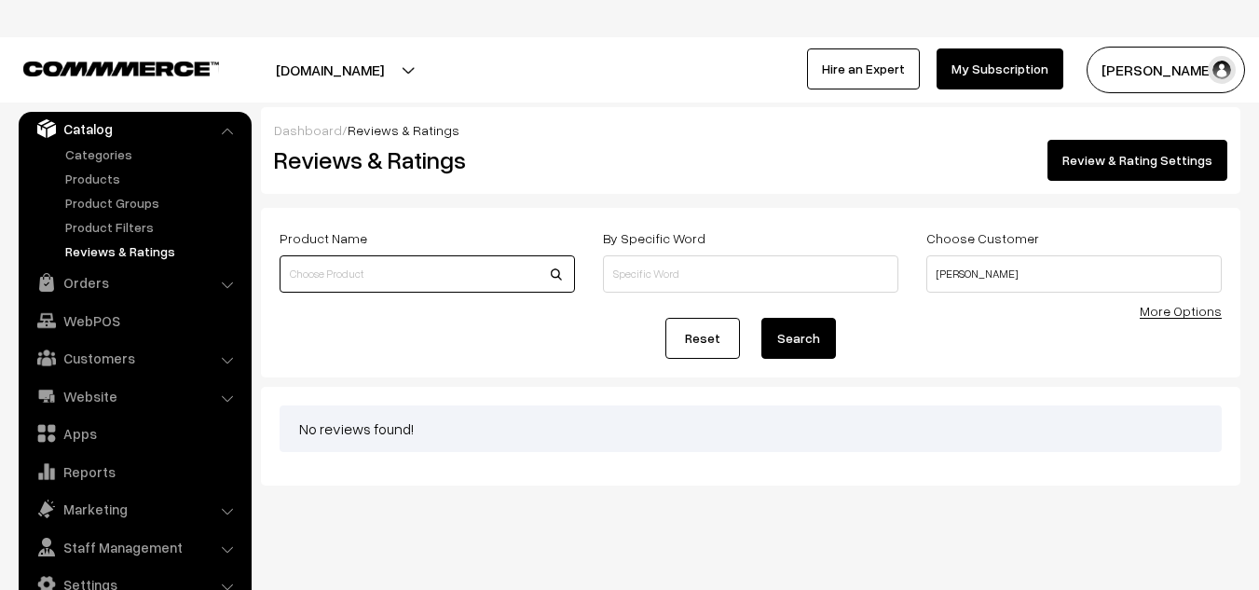
click at [360, 280] on input at bounding box center [427, 273] width 295 height 37
click at [1108, 159] on link "Review & Rating Settings" at bounding box center [1137, 160] width 180 height 41
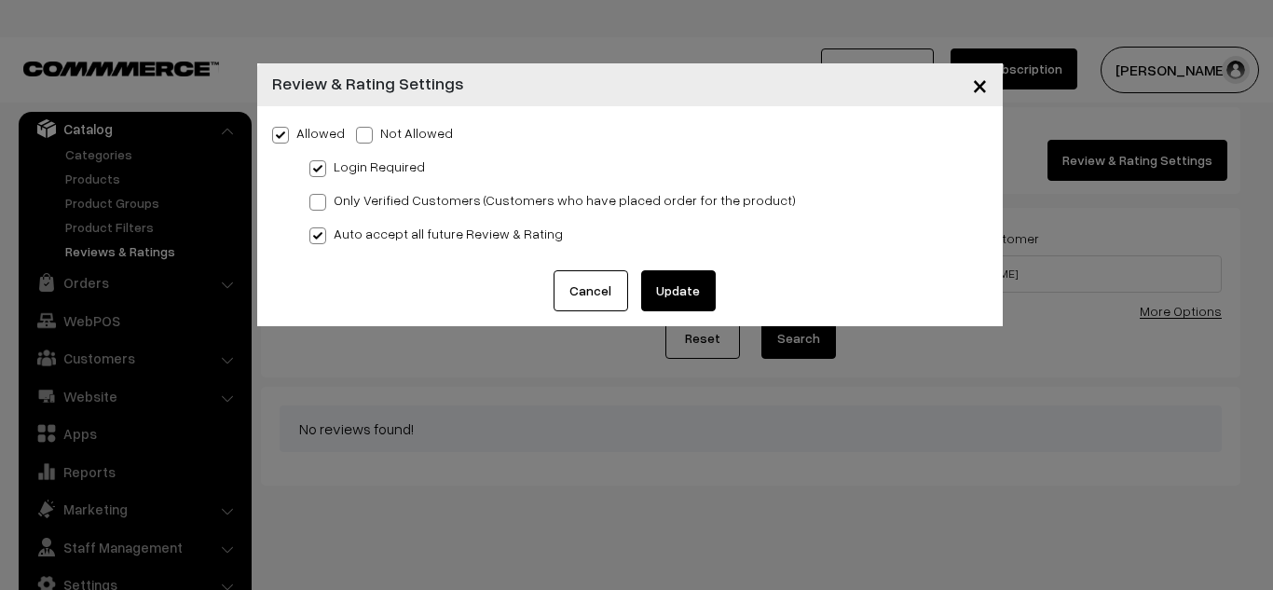
click at [322, 171] on span at bounding box center [317, 168] width 17 height 17
click at [322, 171] on input "Login Required" at bounding box center [315, 165] width 12 height 12
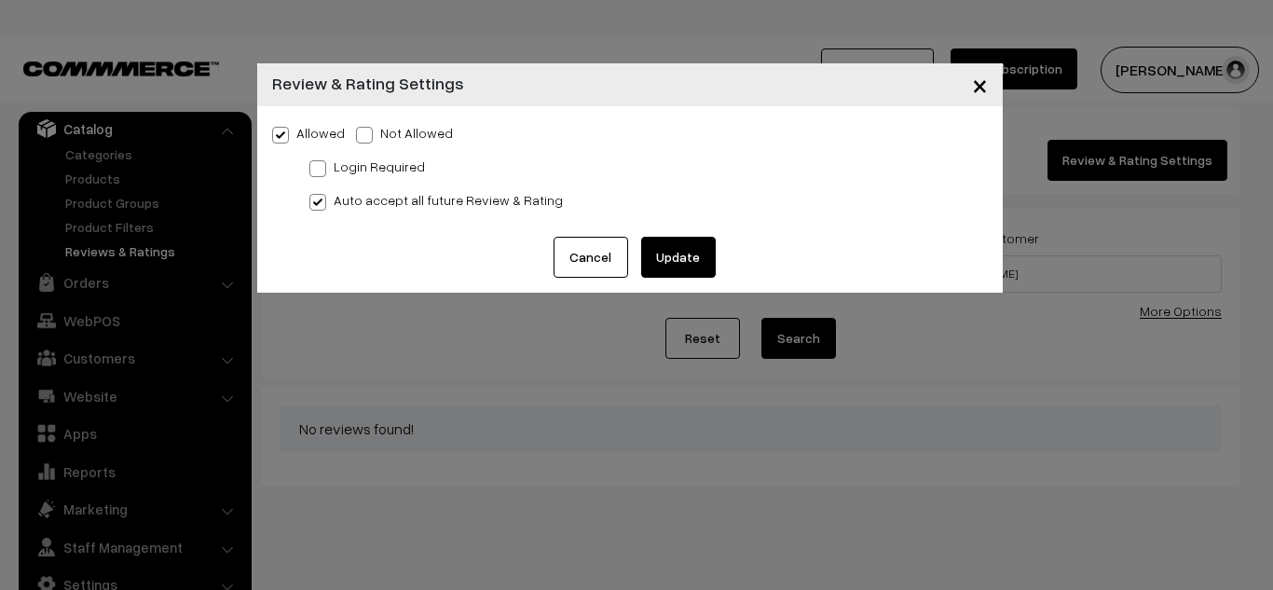
click at [317, 171] on span at bounding box center [317, 168] width 17 height 17
click at [317, 171] on input "Login Required" at bounding box center [315, 165] width 12 height 12
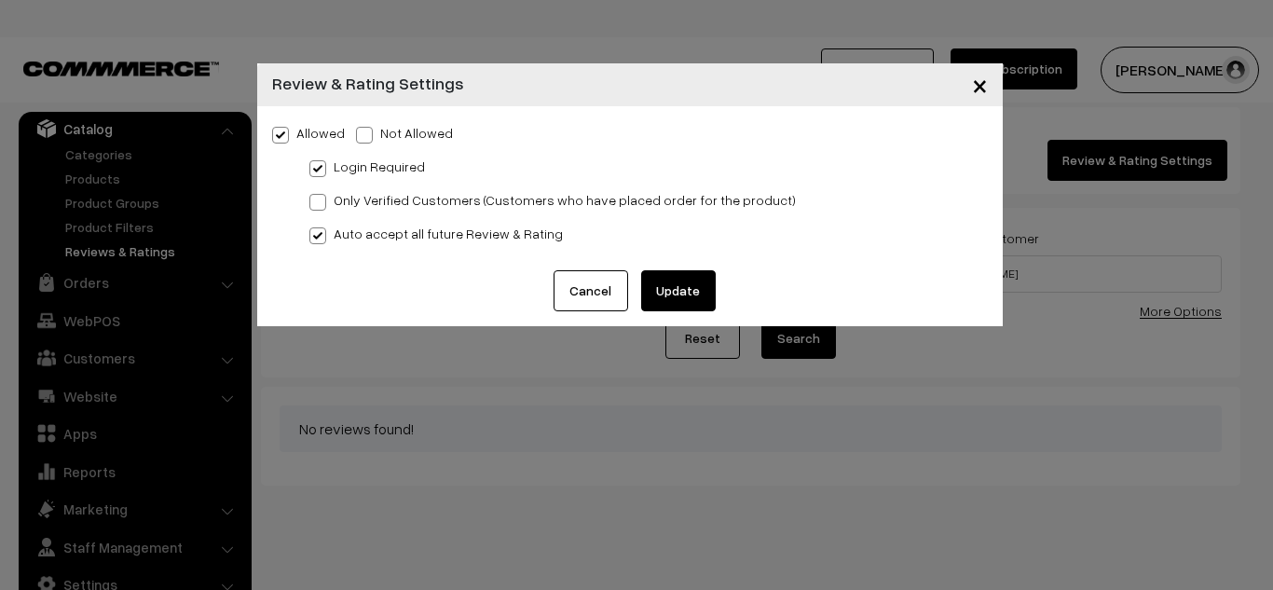
click at [320, 160] on span at bounding box center [317, 168] width 17 height 17
click at [320, 160] on input "Login Required" at bounding box center [315, 165] width 12 height 12
checkbox input "false"
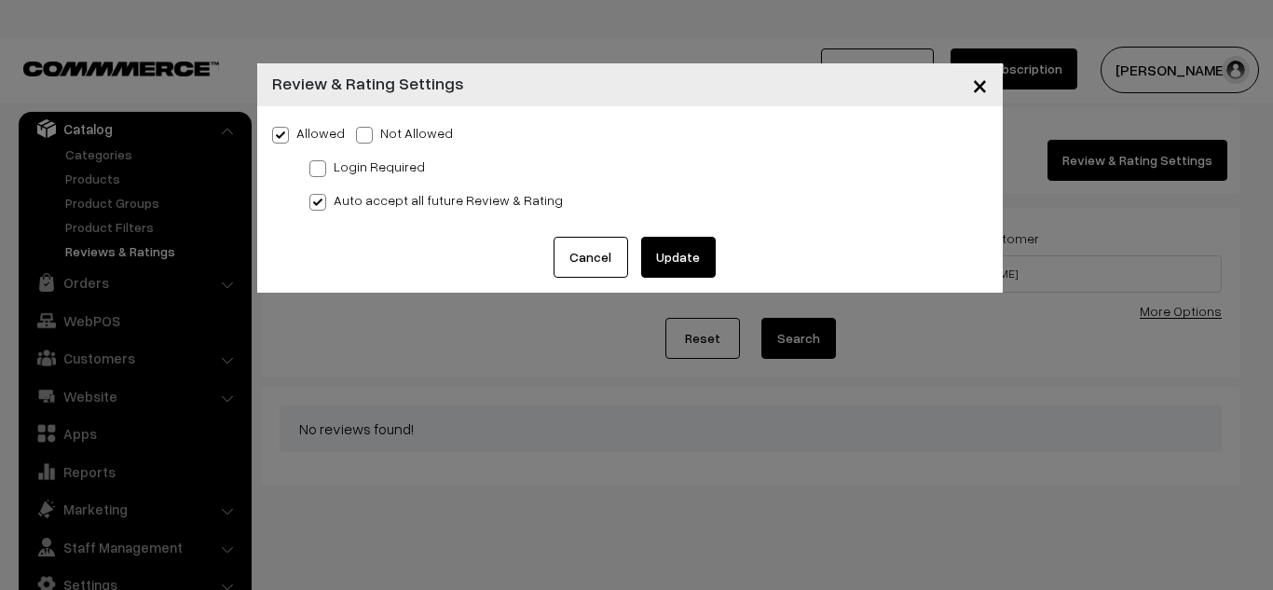
click at [694, 254] on button "Update" at bounding box center [678, 257] width 75 height 41
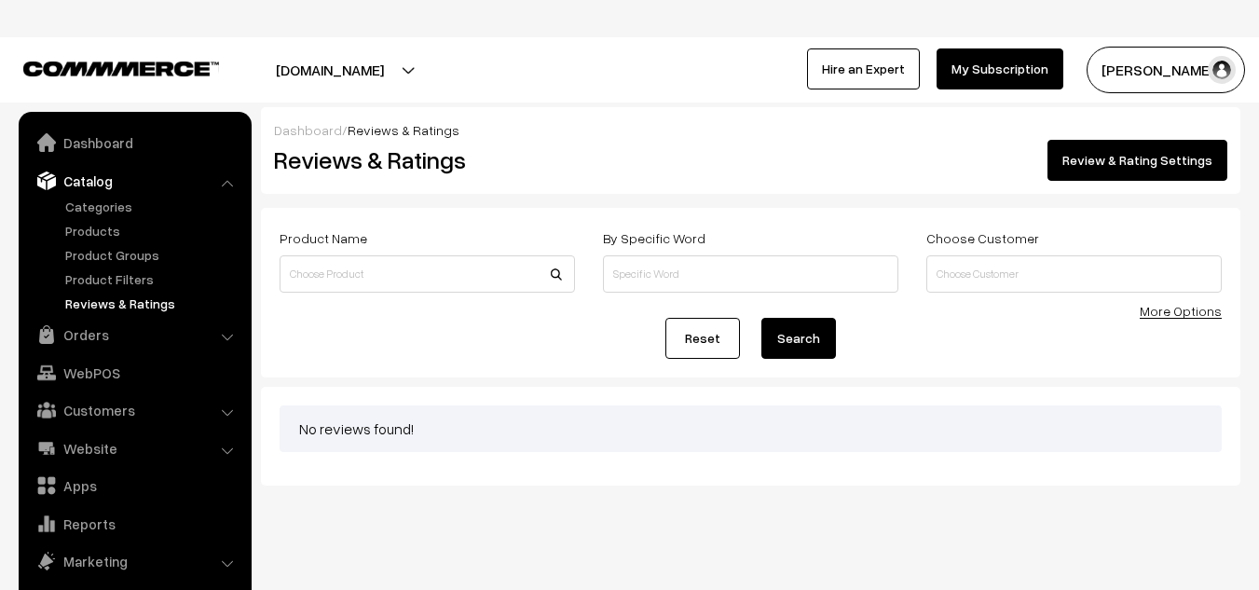
scroll to position [52, 0]
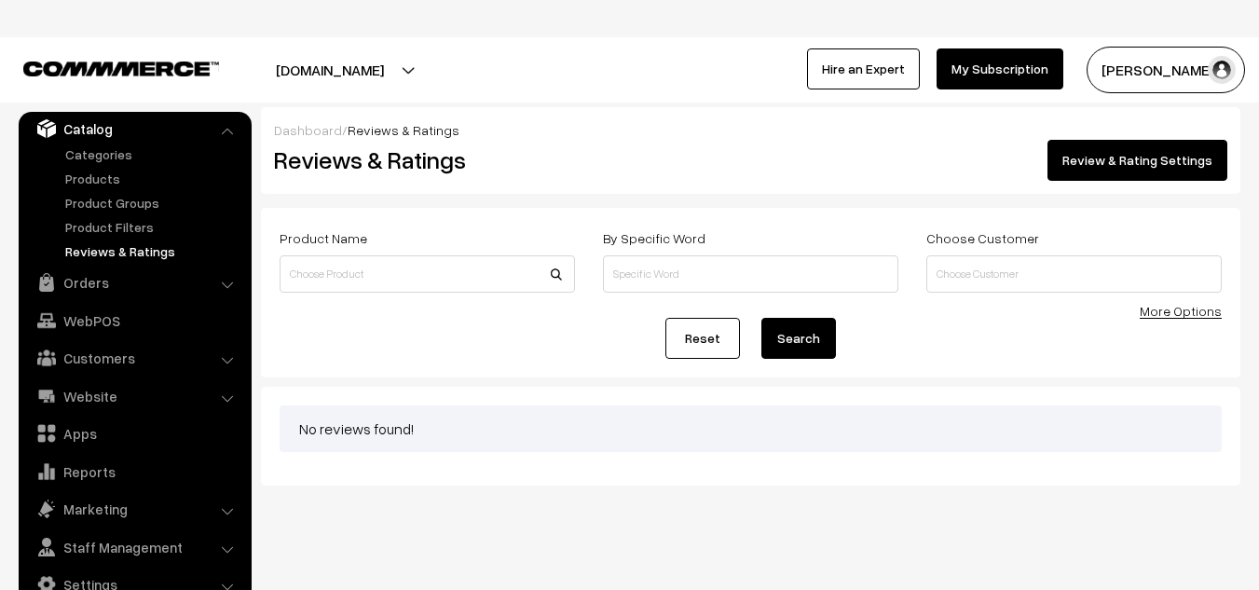
click at [1183, 312] on link "More Options" at bounding box center [1181, 311] width 82 height 16
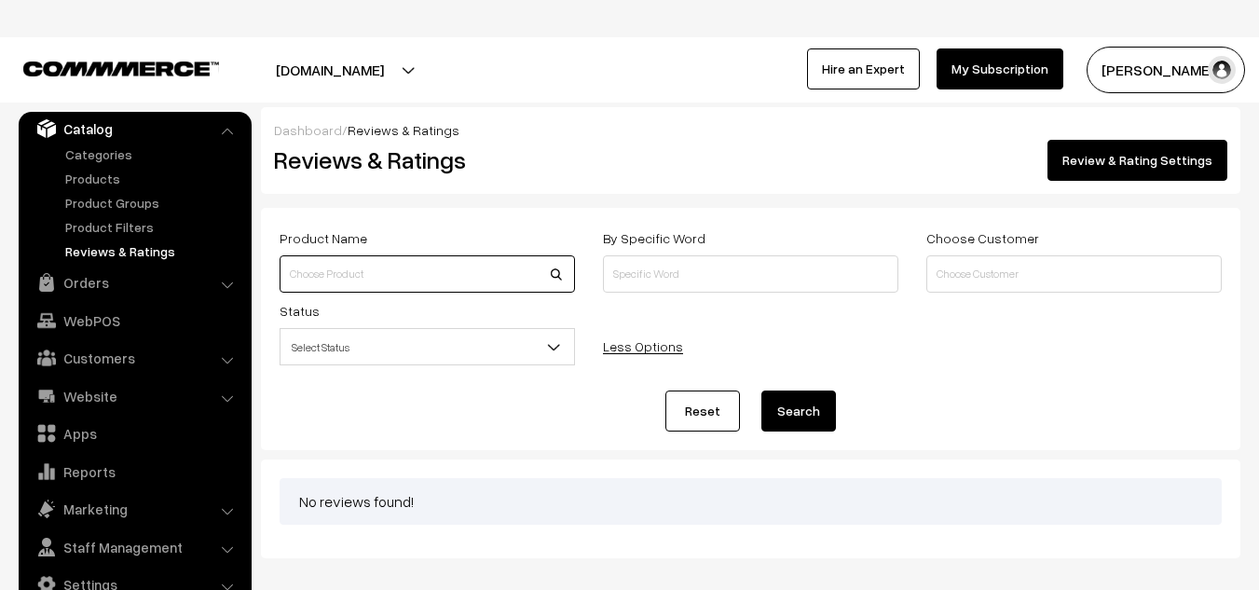
click at [403, 272] on input at bounding box center [427, 273] width 295 height 37
type input "w"
type input "White Glow Face Wash 100GM"
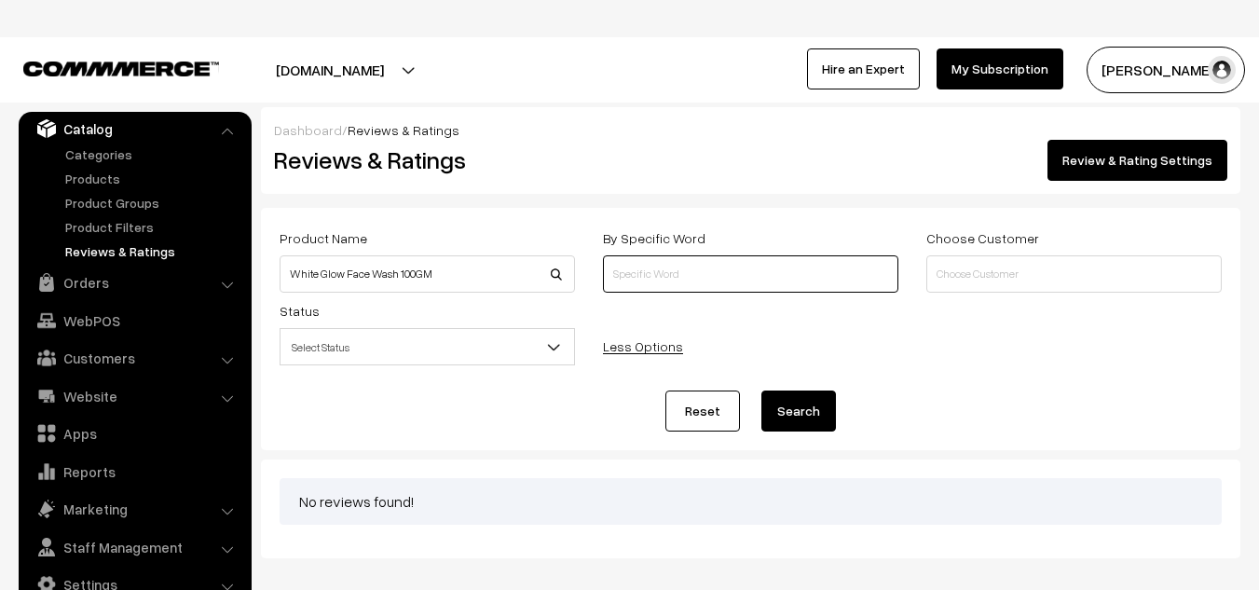
click at [664, 289] on input at bounding box center [750, 273] width 295 height 37
type input "F"
type input "d"
type input "face wash"
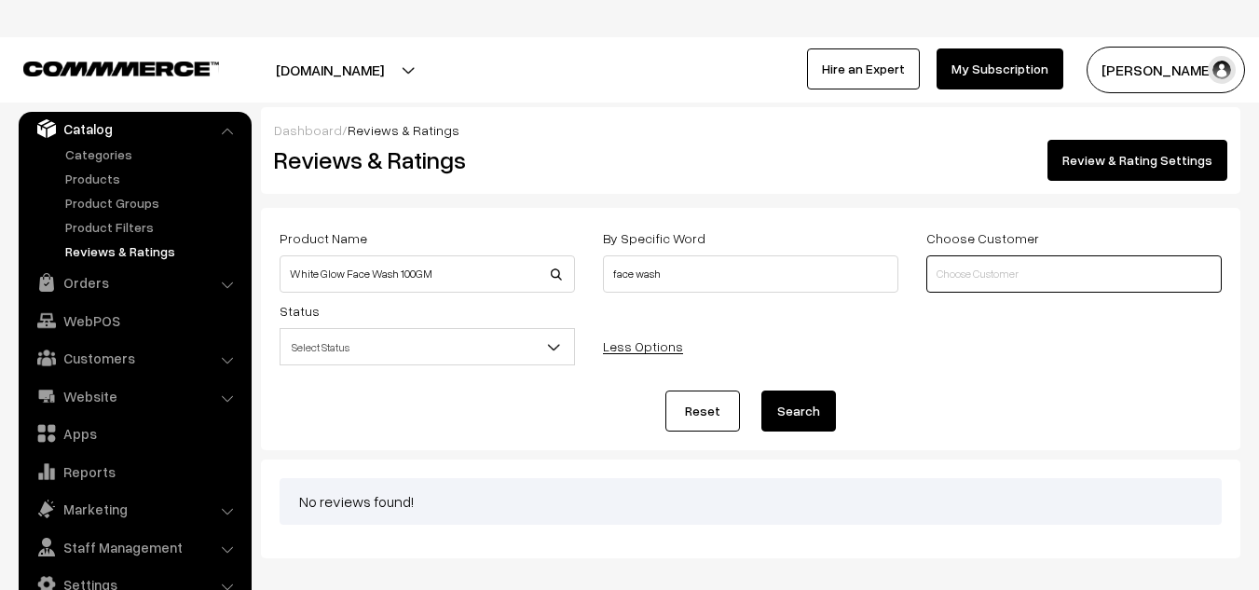
click at [983, 283] on input at bounding box center [1073, 273] width 295 height 37
type input "[PERSON_NAME]"
click at [488, 344] on span "Select Status" at bounding box center [428, 347] width 294 height 33
select select "1"
click at [804, 426] on button "Search" at bounding box center [798, 410] width 75 height 41
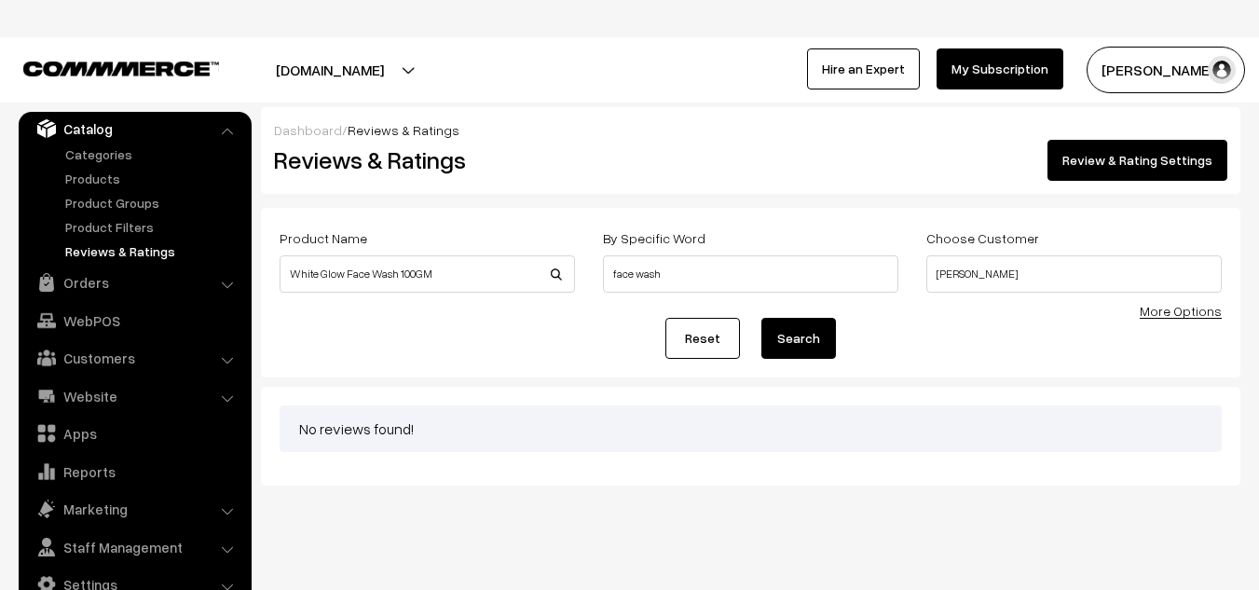
click at [1187, 314] on link "More Options" at bounding box center [1181, 311] width 82 height 16
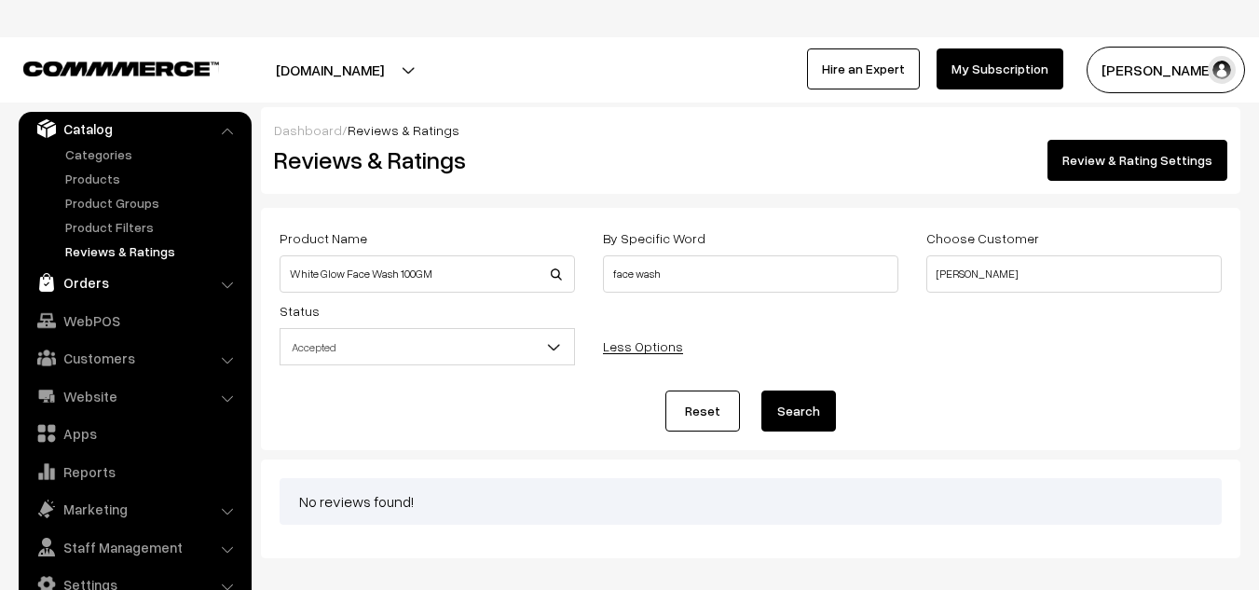
click at [95, 288] on link "Orders" at bounding box center [134, 283] width 222 height 34
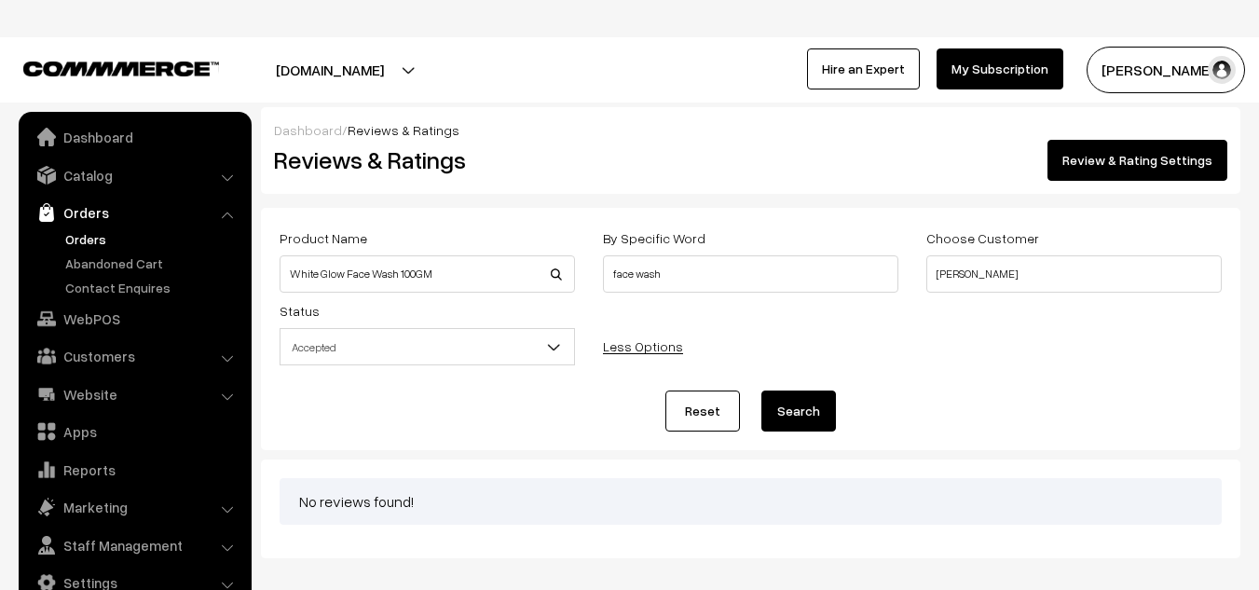
click at [92, 235] on link "Orders" at bounding box center [153, 239] width 185 height 20
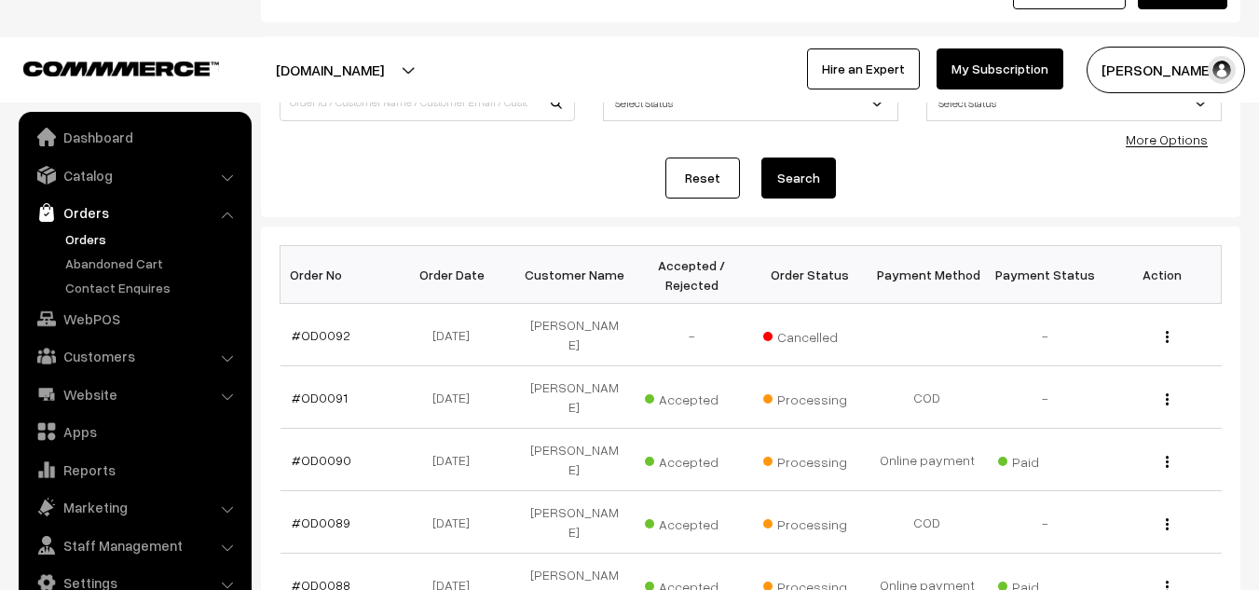
scroll to position [171, 0]
click at [1165, 330] on button "button" at bounding box center [1167, 337] width 5 height 15
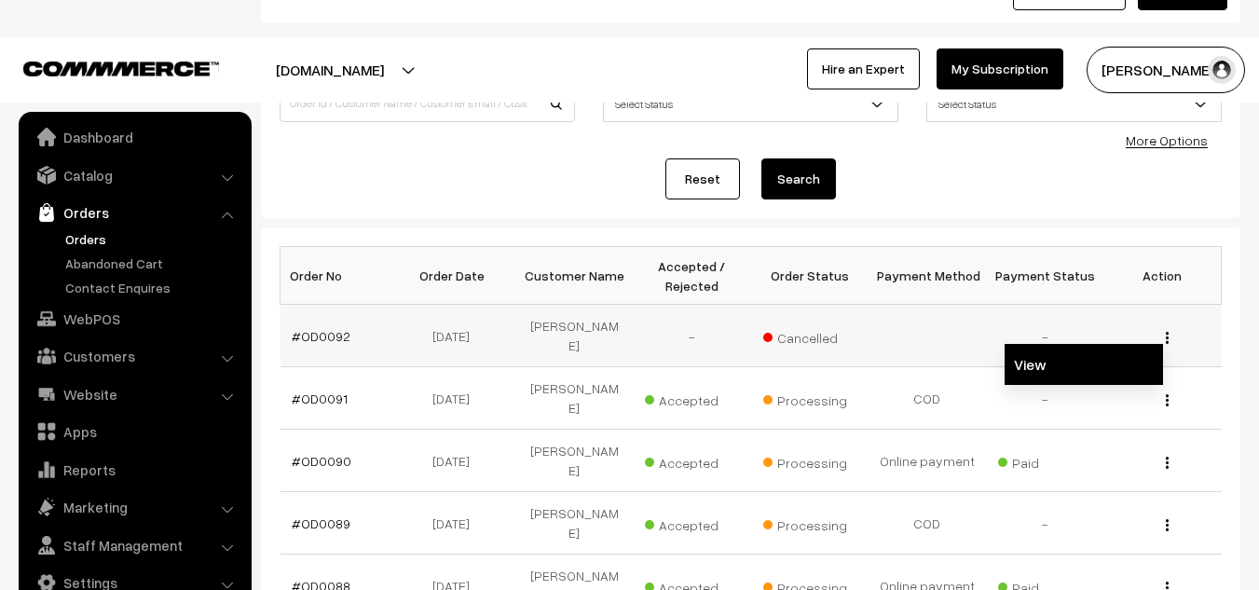
click at [1066, 350] on link "View" at bounding box center [1084, 364] width 158 height 41
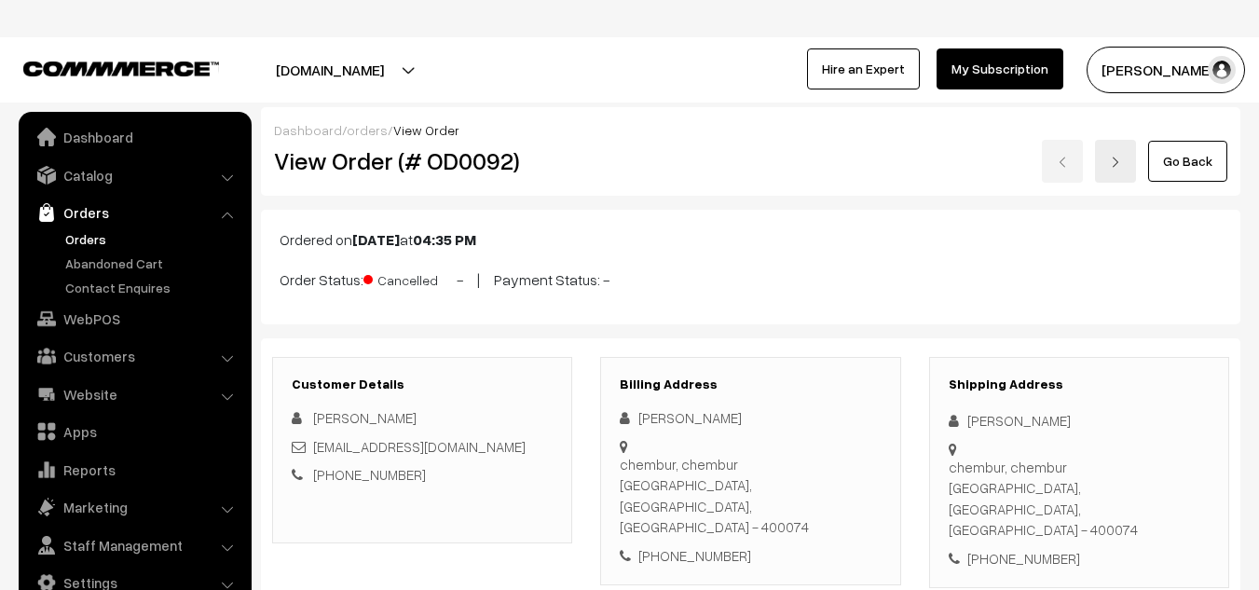
click at [1182, 164] on link "Go Back" at bounding box center [1187, 161] width 79 height 41
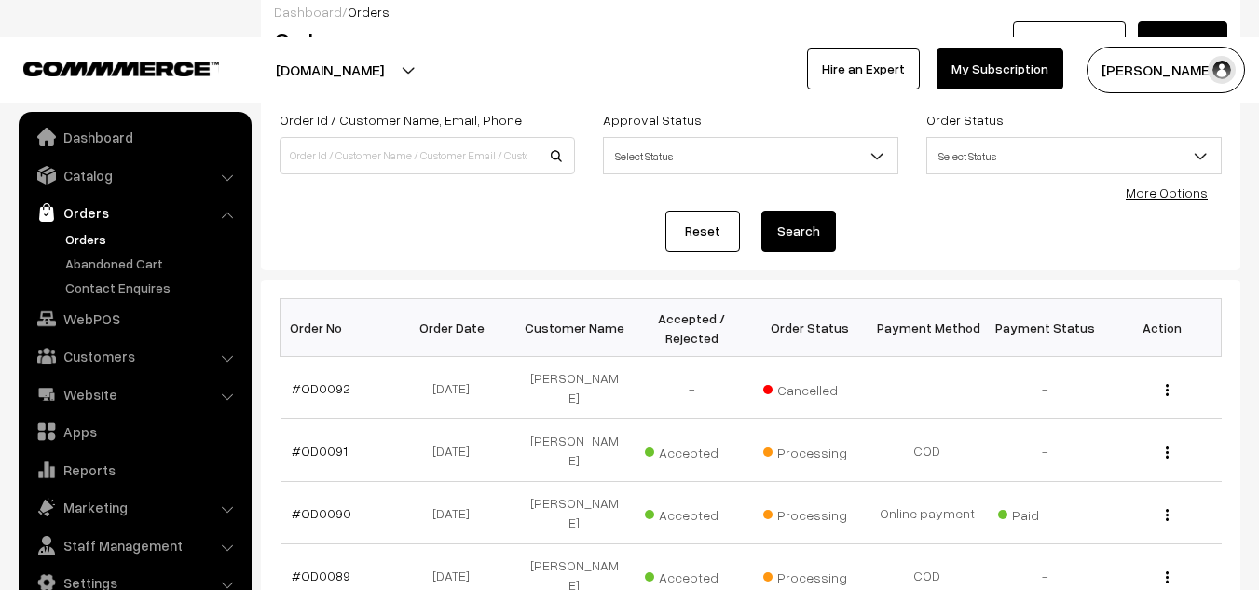
scroll to position [144, 0]
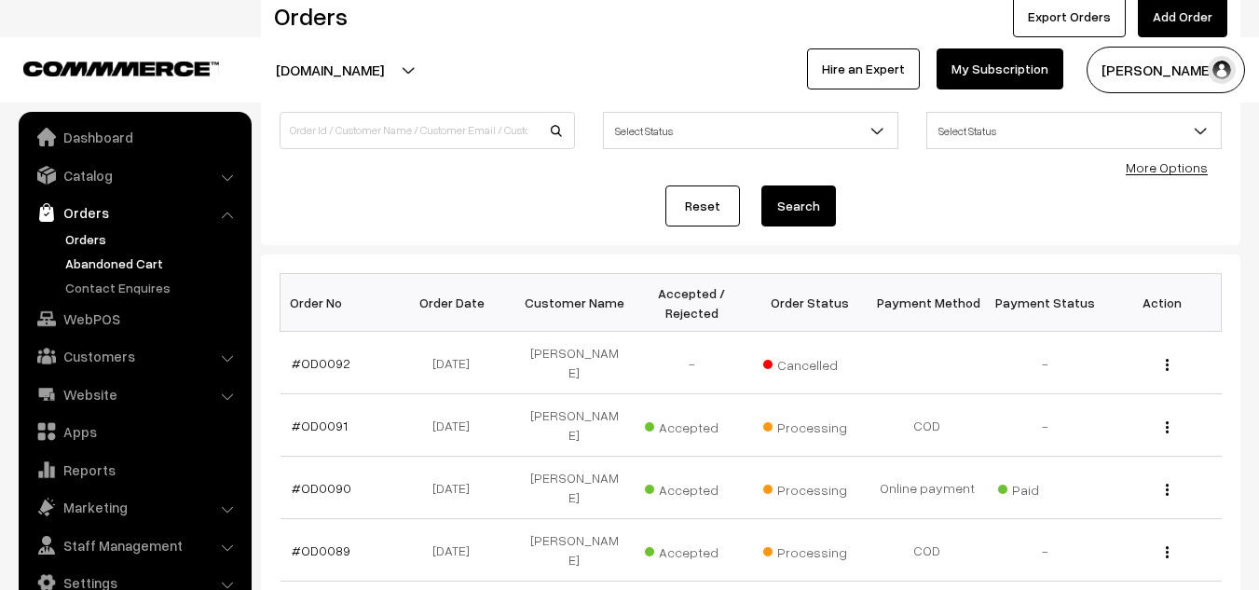
click at [130, 263] on link "Abandoned Cart" at bounding box center [153, 263] width 185 height 20
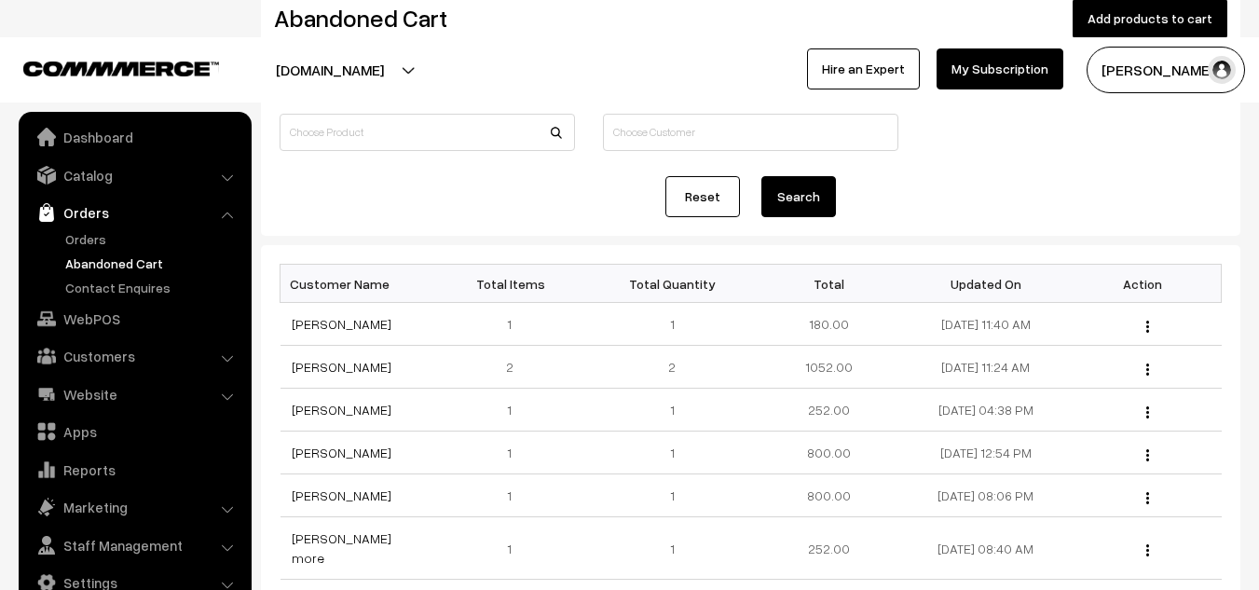
scroll to position [139, 0]
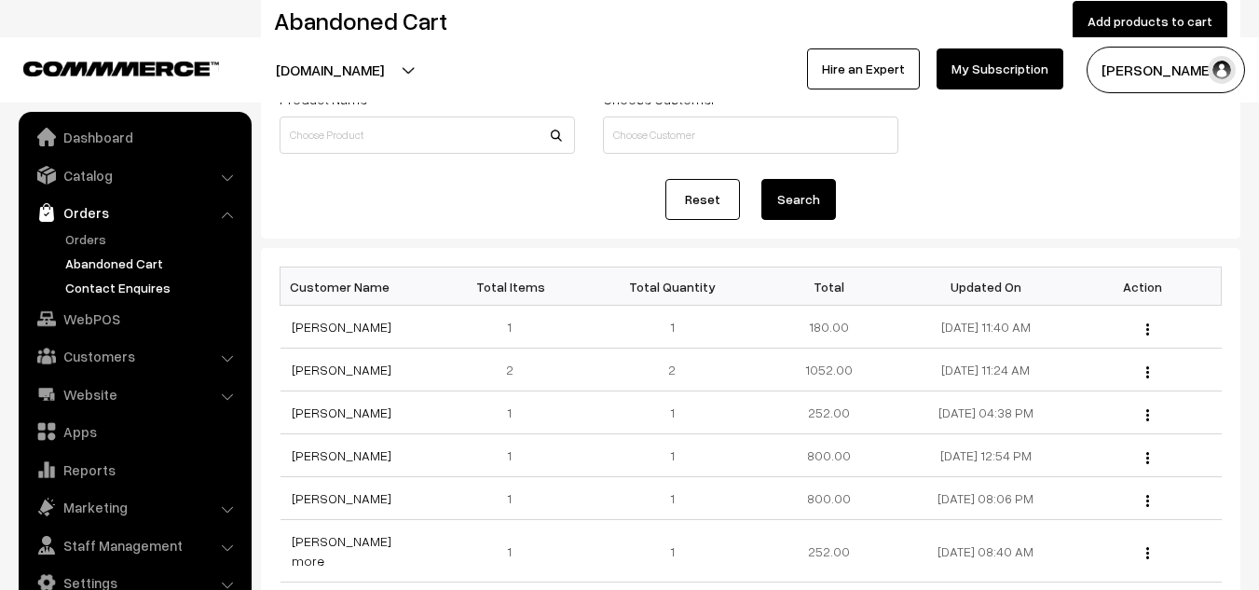
click at [131, 289] on link "Contact Enquires" at bounding box center [153, 288] width 185 height 20
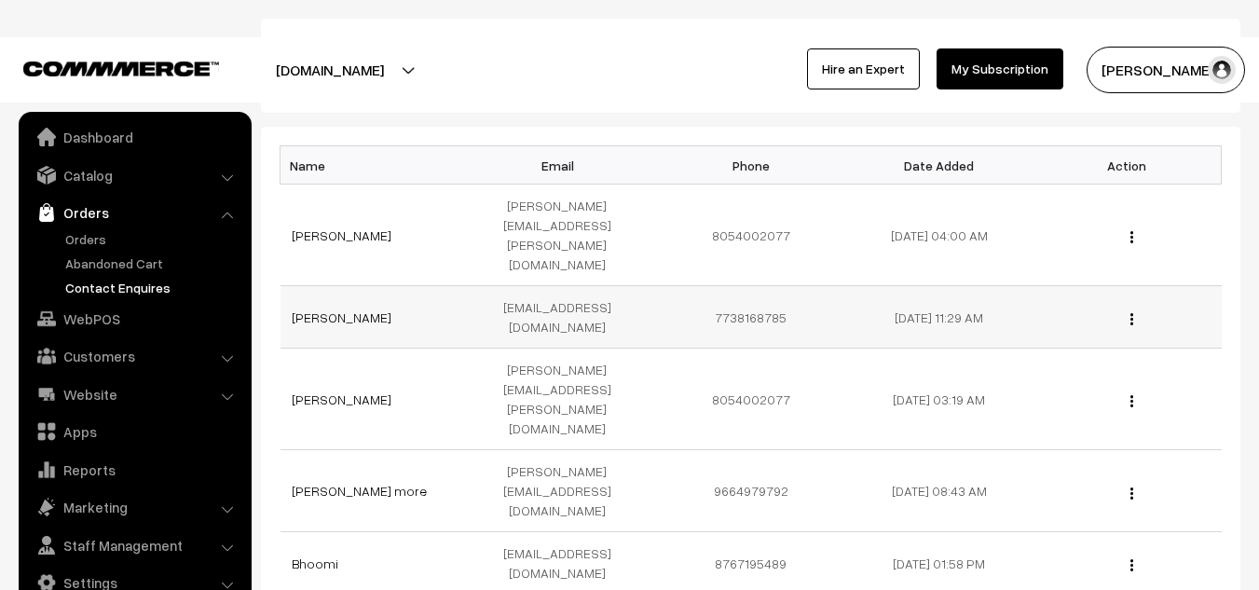
scroll to position [87, 0]
click at [124, 315] on link "WebPOS" at bounding box center [134, 319] width 222 height 34
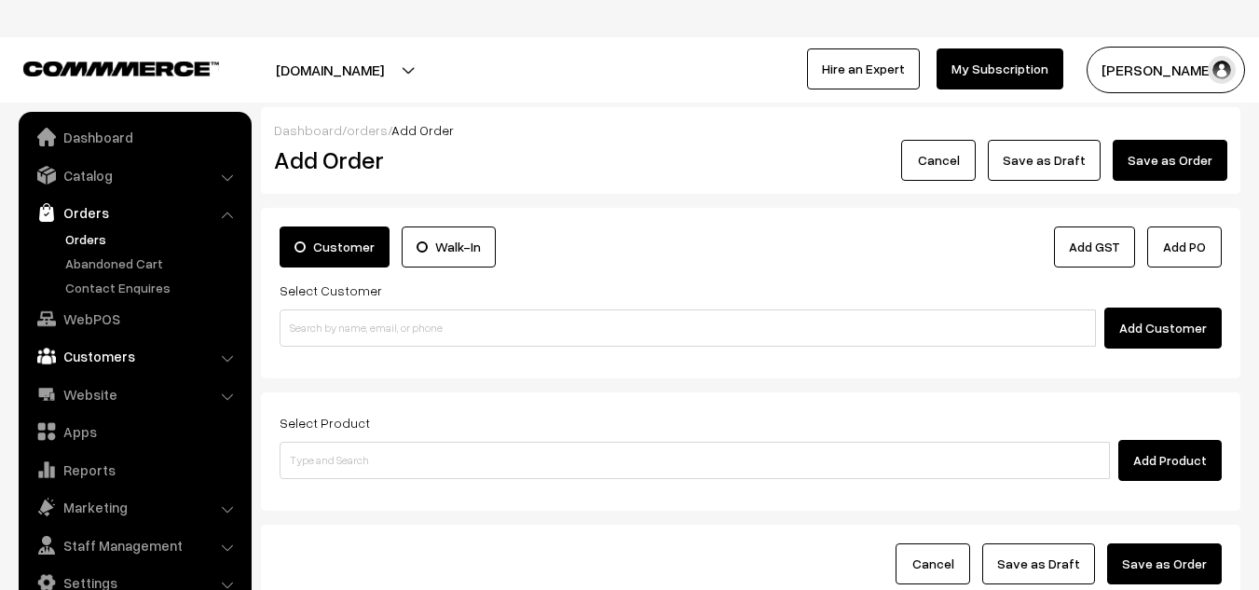
click at [109, 369] on link "Customers" at bounding box center [134, 356] width 222 height 34
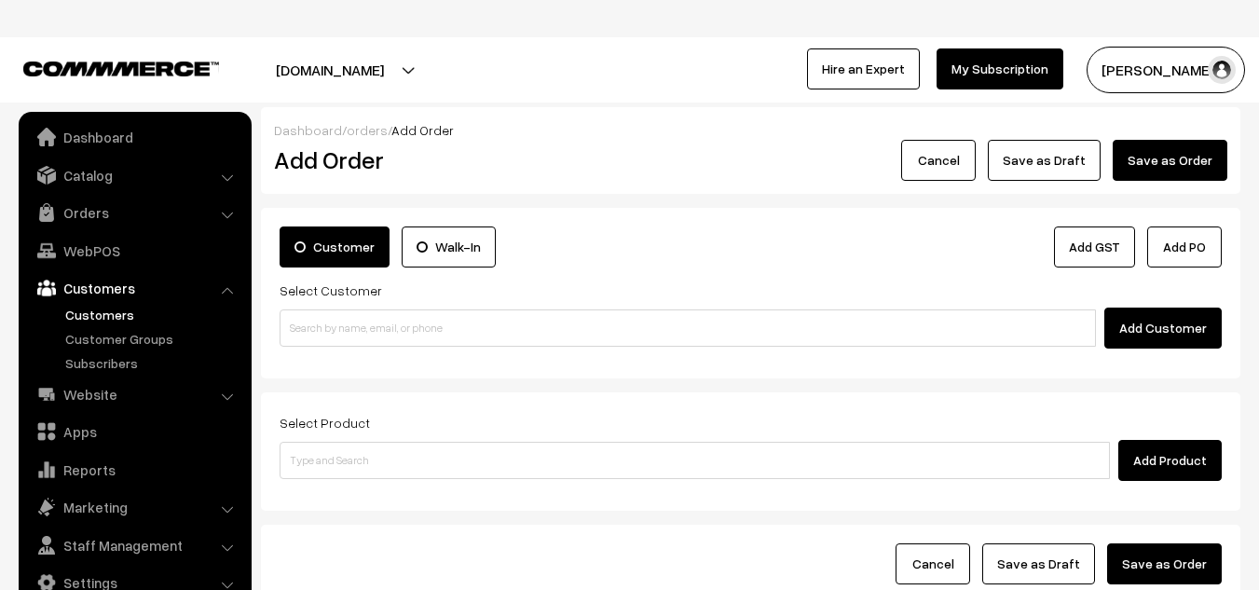
click at [117, 316] on link "Customers" at bounding box center [153, 315] width 185 height 20
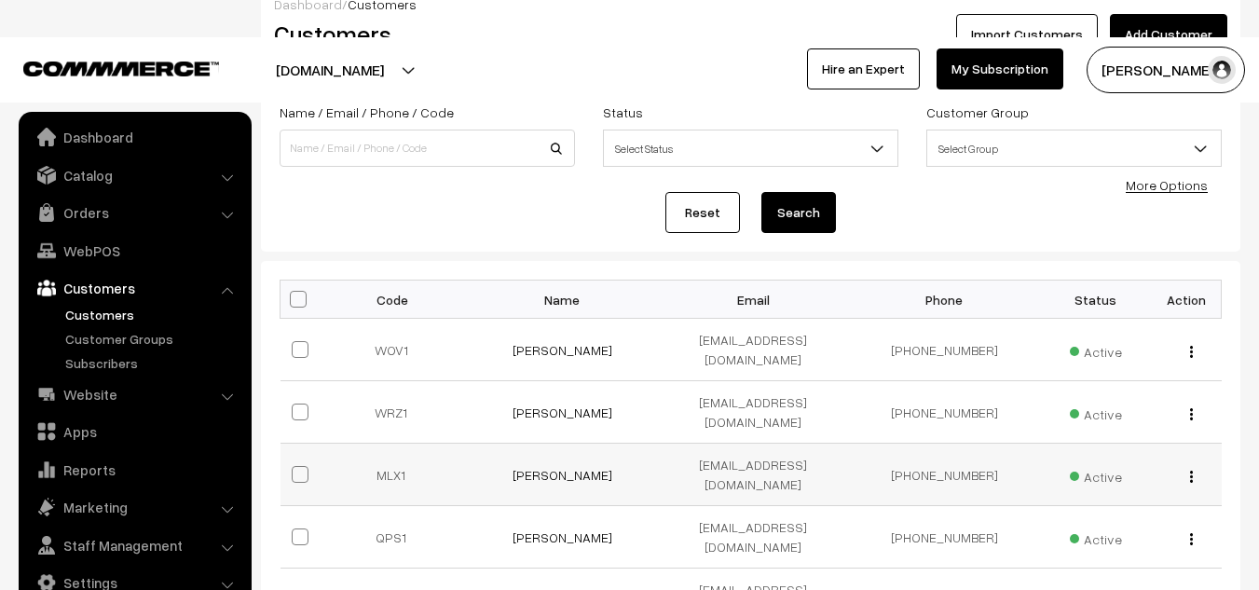
scroll to position [125, 0]
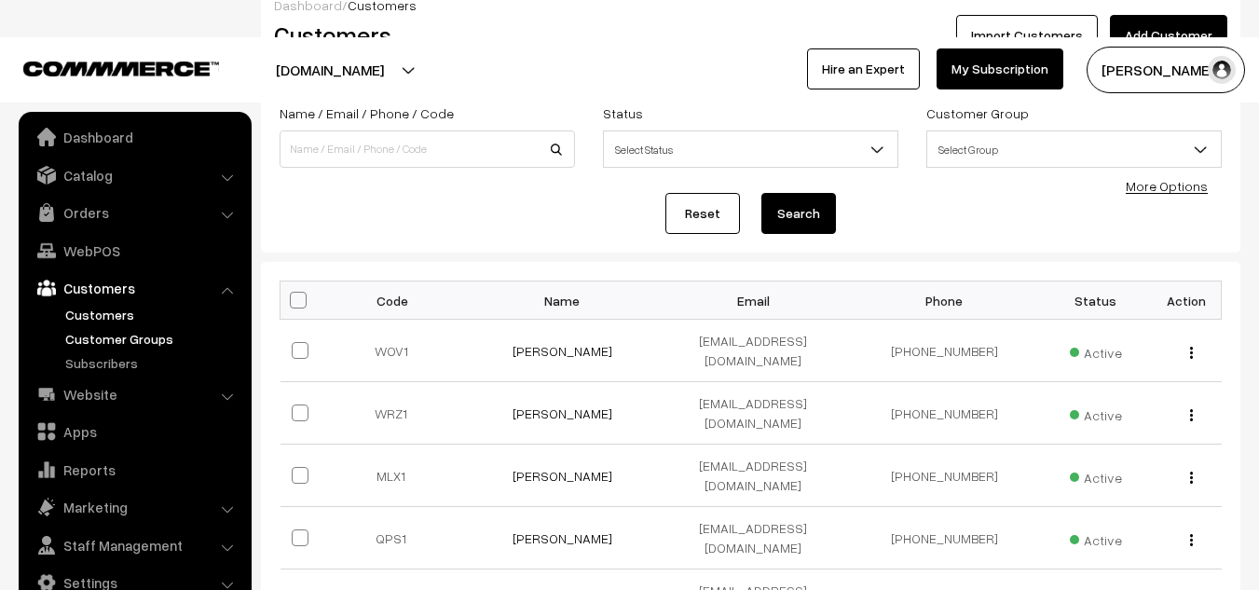
click at [130, 335] on link "Customer Groups" at bounding box center [153, 339] width 185 height 20
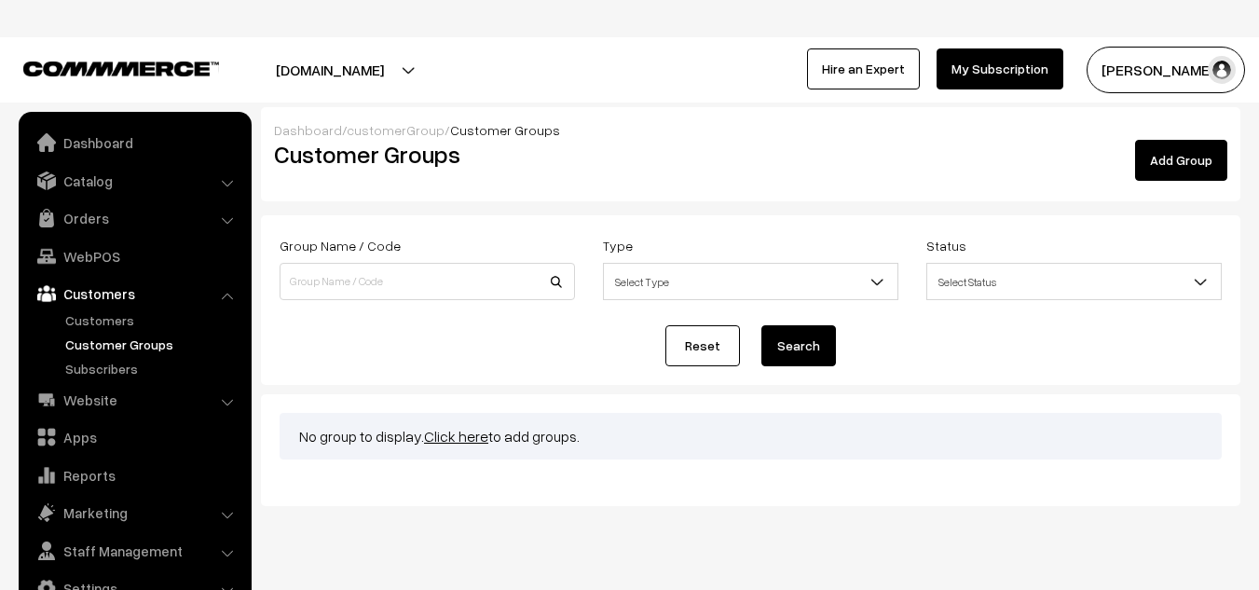
scroll to position [6, 0]
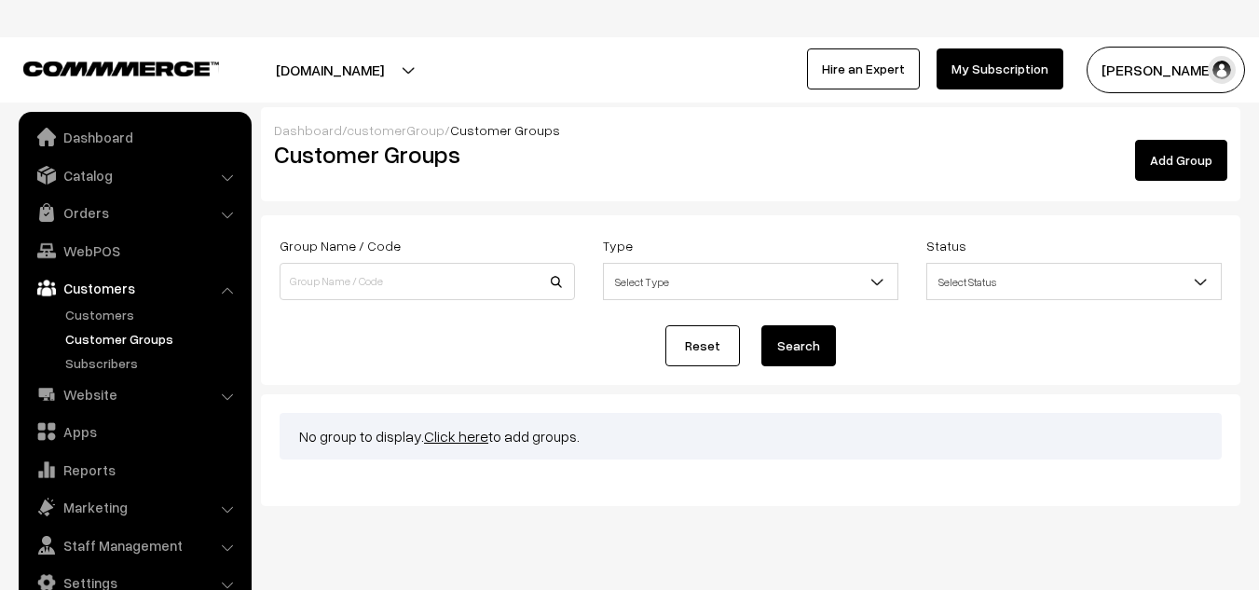
click at [691, 274] on span "Select Type" at bounding box center [751, 282] width 294 height 33
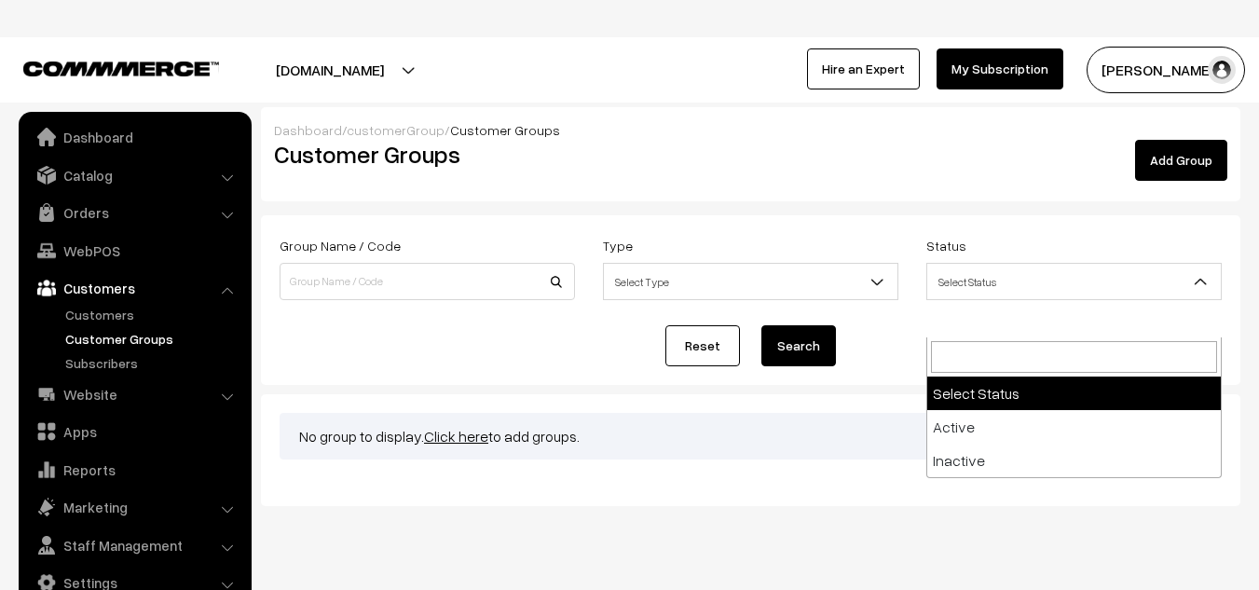
click at [1018, 276] on span "Select Status" at bounding box center [1074, 282] width 294 height 33
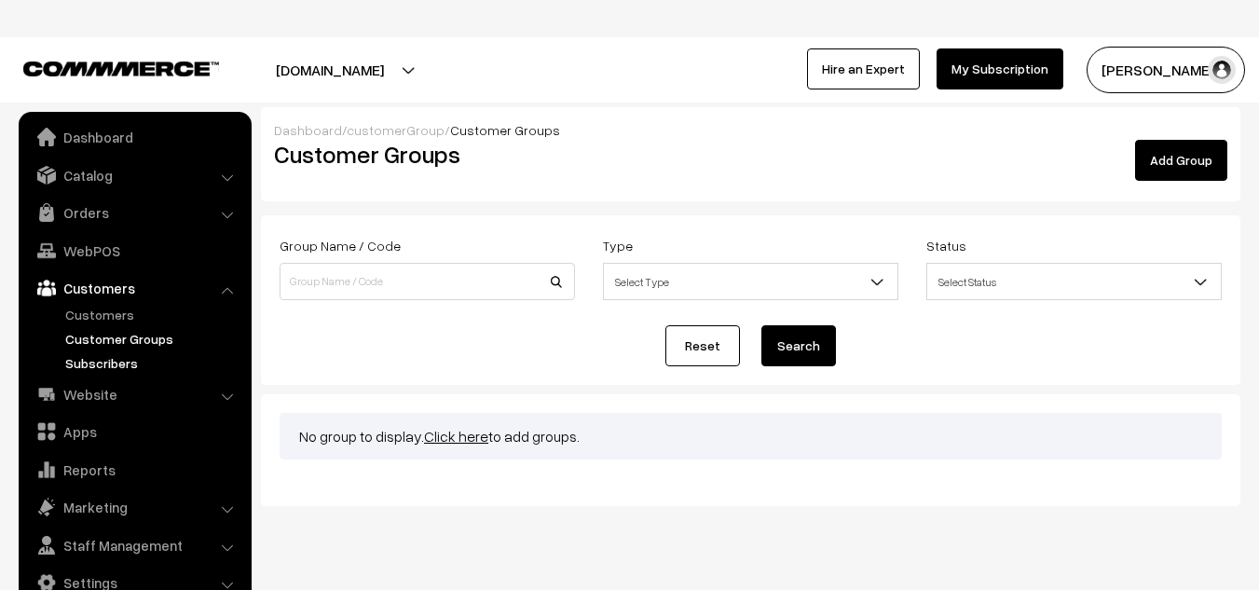
click at [86, 359] on link "Subscribers" at bounding box center [153, 363] width 185 height 20
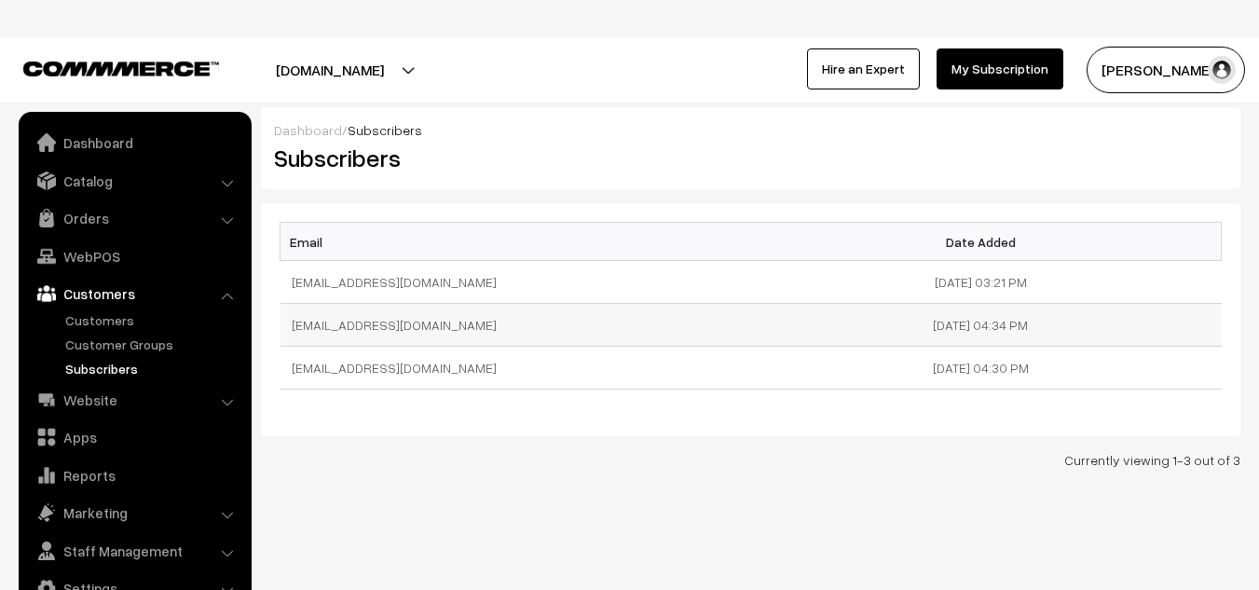
scroll to position [6, 0]
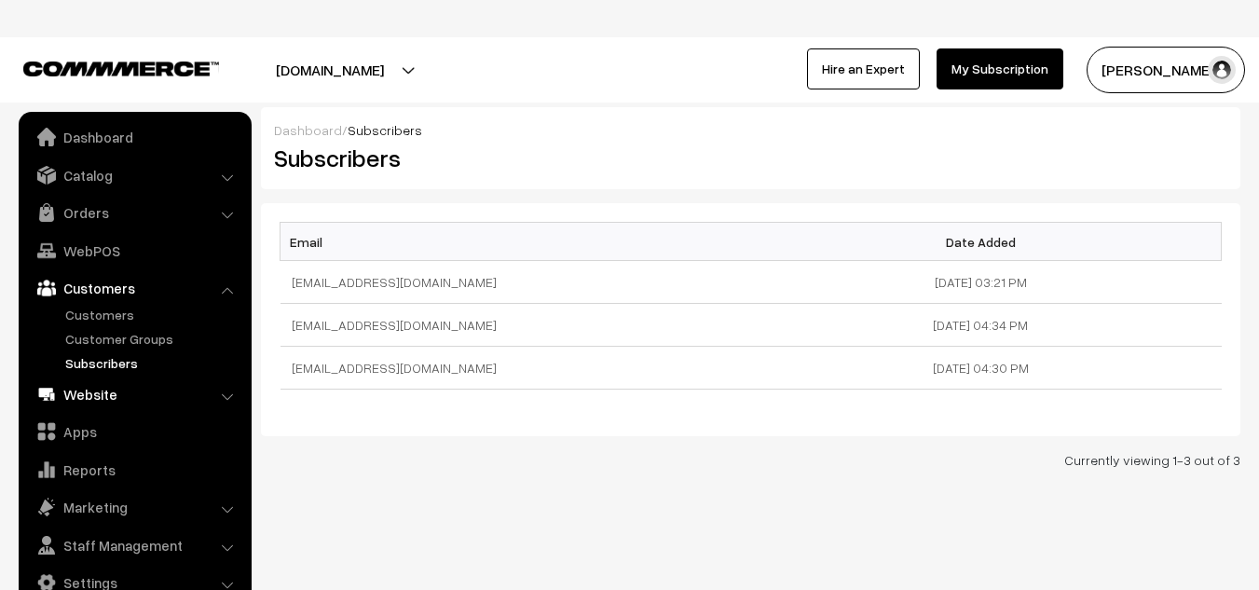
click at [72, 392] on link "Website" at bounding box center [134, 394] width 222 height 34
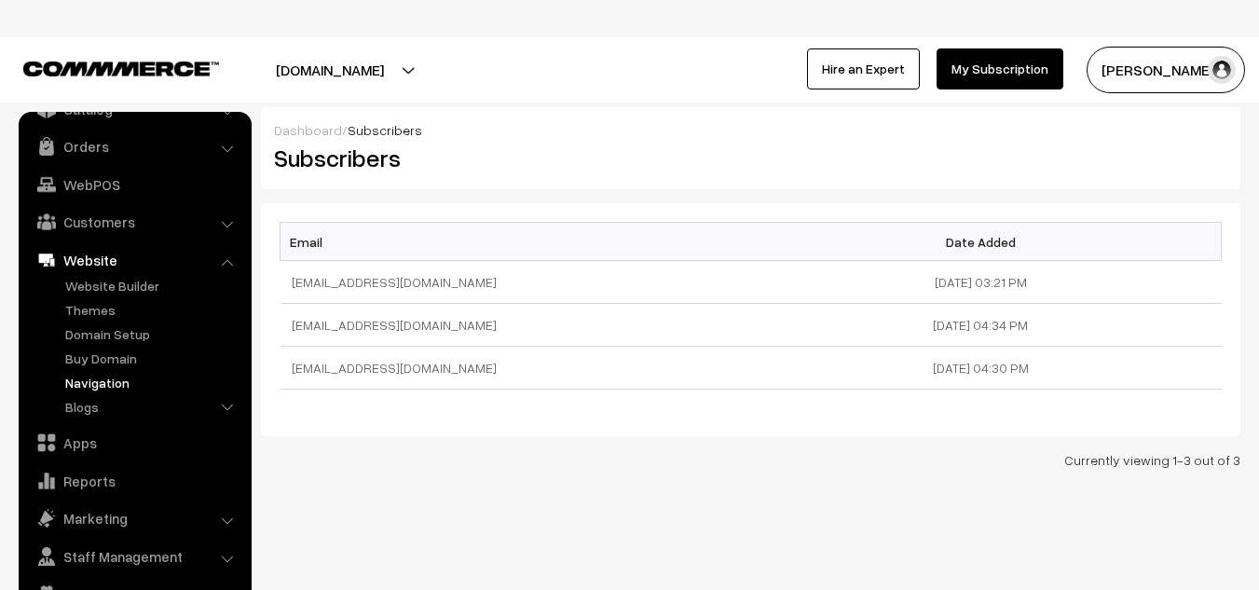
scroll to position [73, 0]
click at [226, 406] on li "Blogs Authors Categories Blogs" at bounding box center [154, 408] width 186 height 24
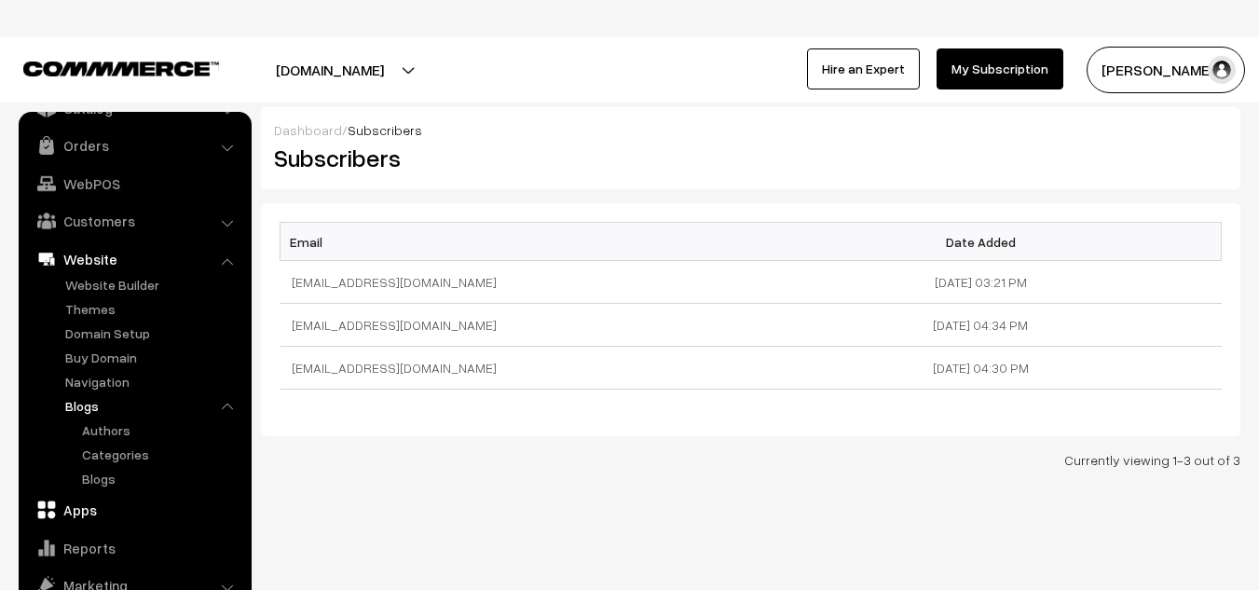
scroll to position [151, 0]
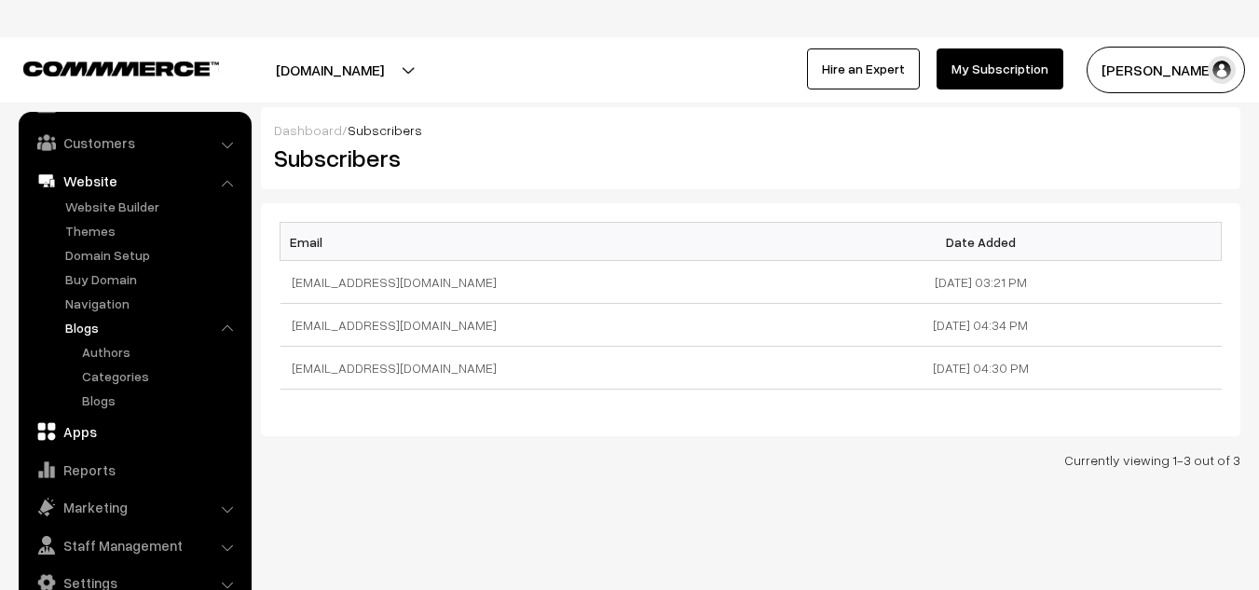
click at [75, 433] on link "Apps" at bounding box center [134, 432] width 222 height 34
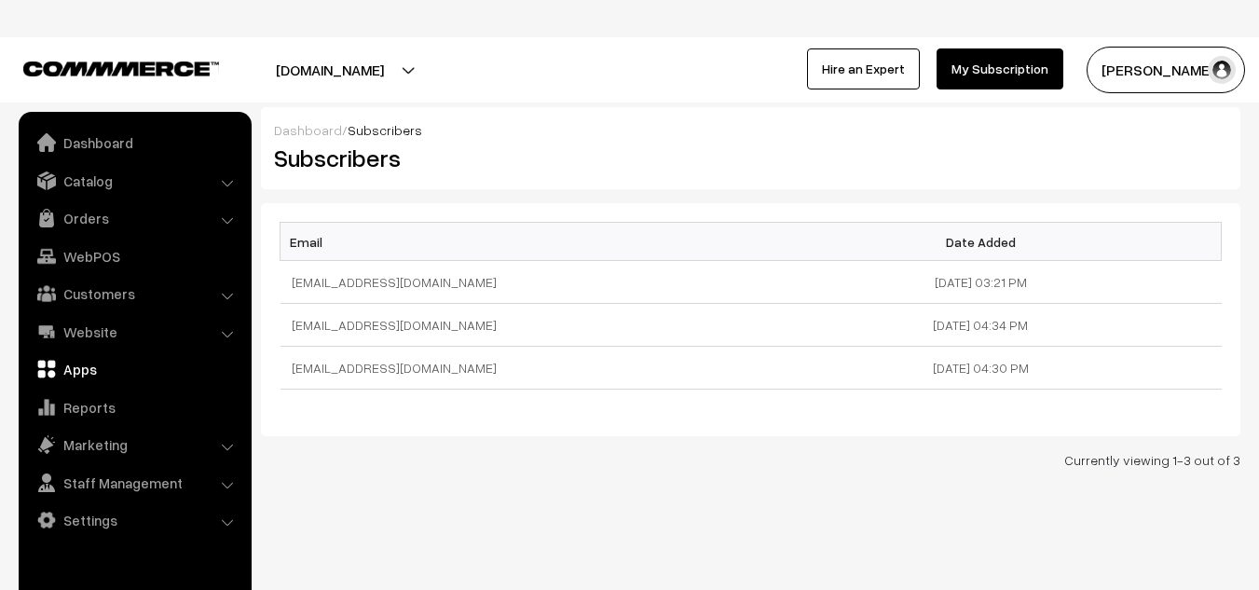
scroll to position [0, 0]
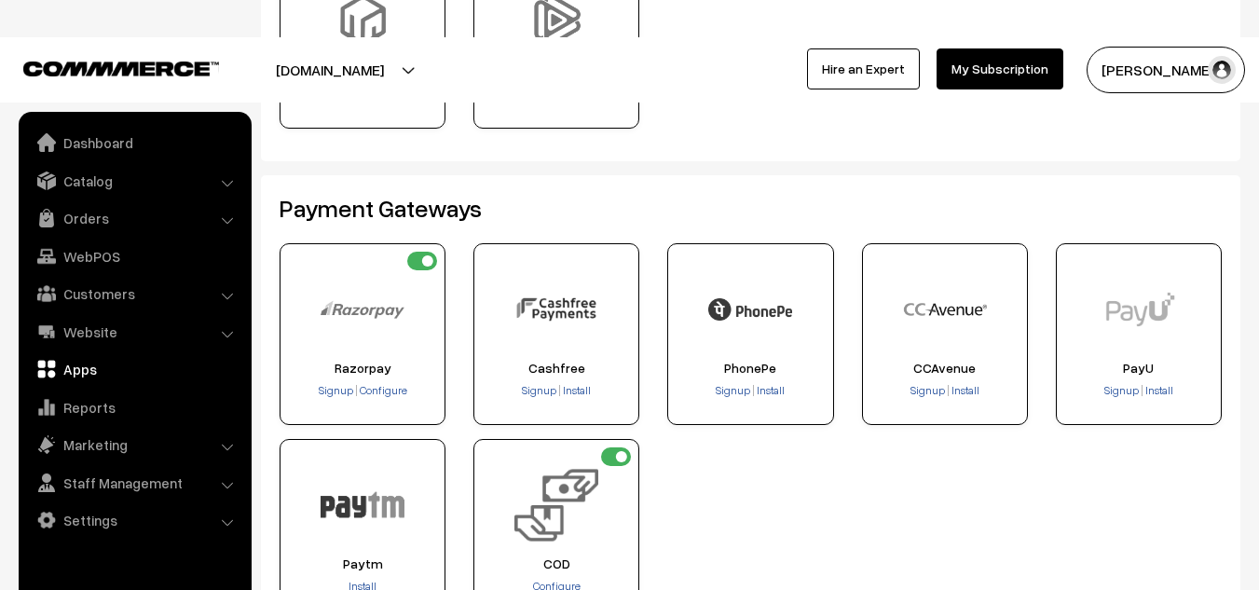
scroll to position [281, 0]
click at [766, 339] on img at bounding box center [750, 309] width 84 height 84
click at [748, 390] on span "Signup" at bounding box center [733, 389] width 34 height 14
